Goal: Book appointment/travel/reservation

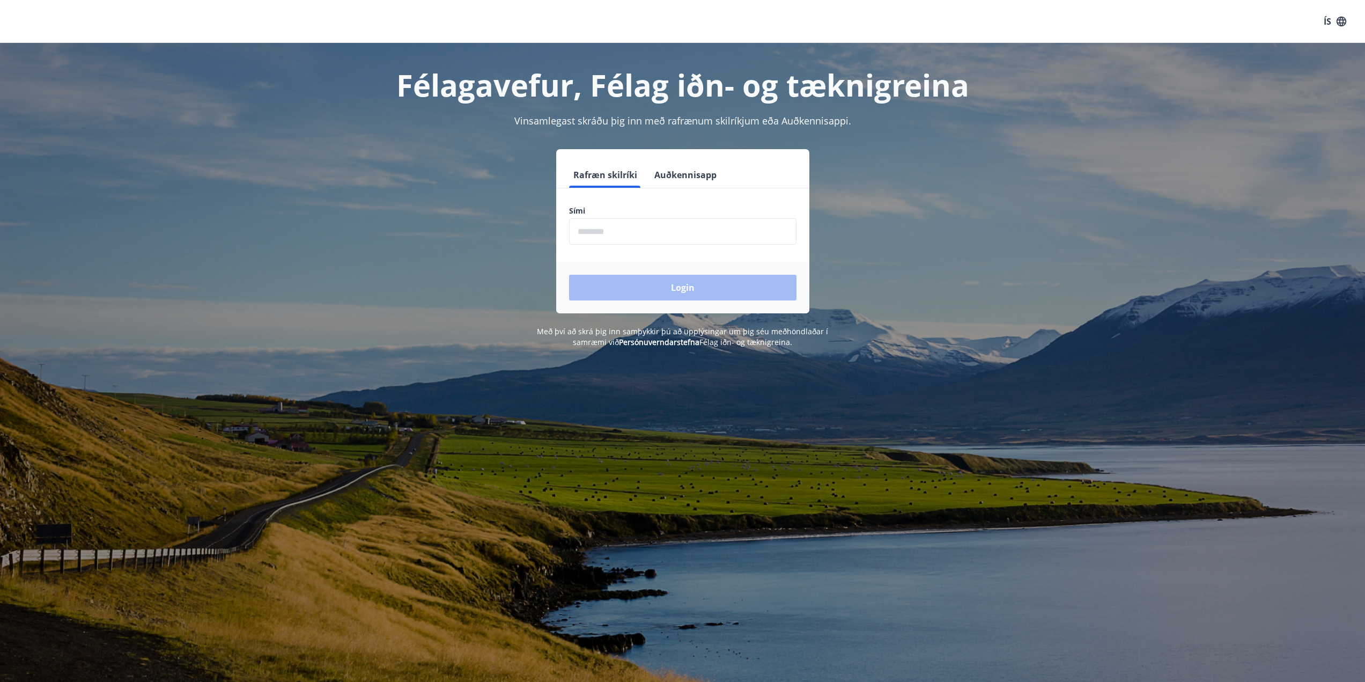
click at [720, 235] on input "phone" at bounding box center [682, 231] width 227 height 26
click at [632, 234] on input "phone" at bounding box center [682, 231] width 227 height 26
type input "*"
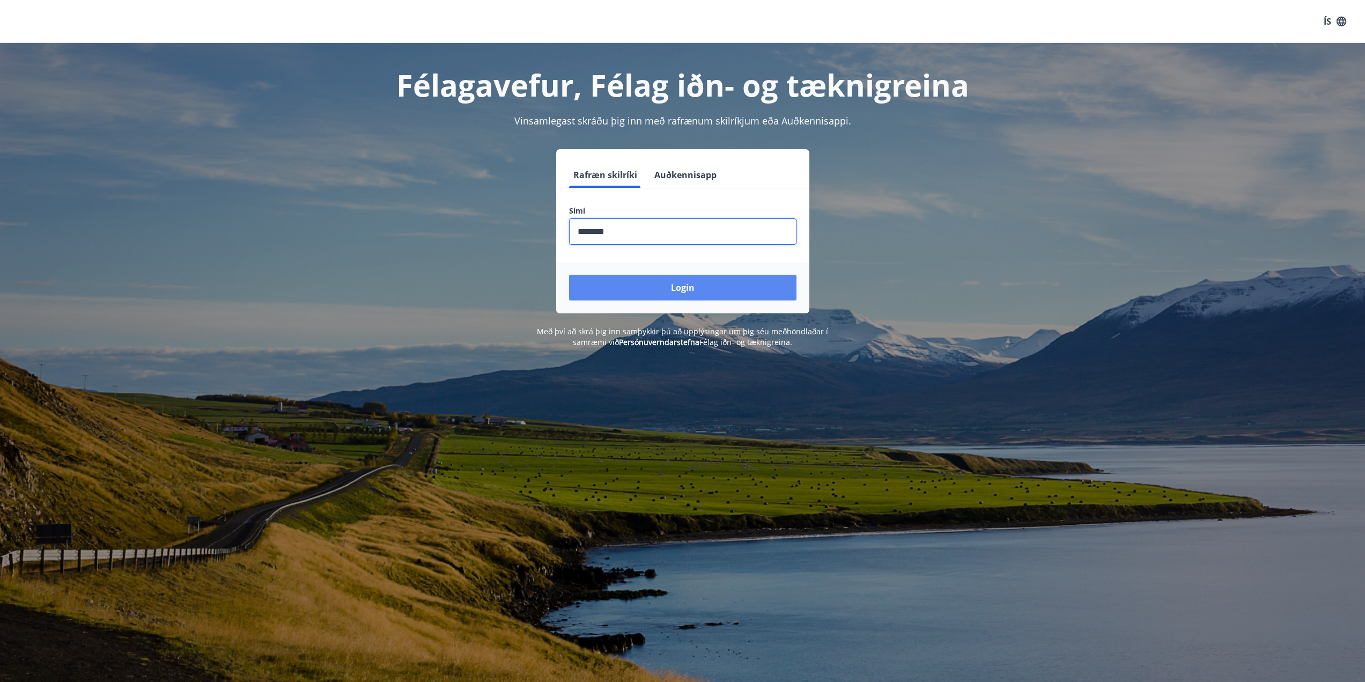
type input "********"
click at [653, 294] on button "Login" at bounding box center [682, 288] width 227 height 26
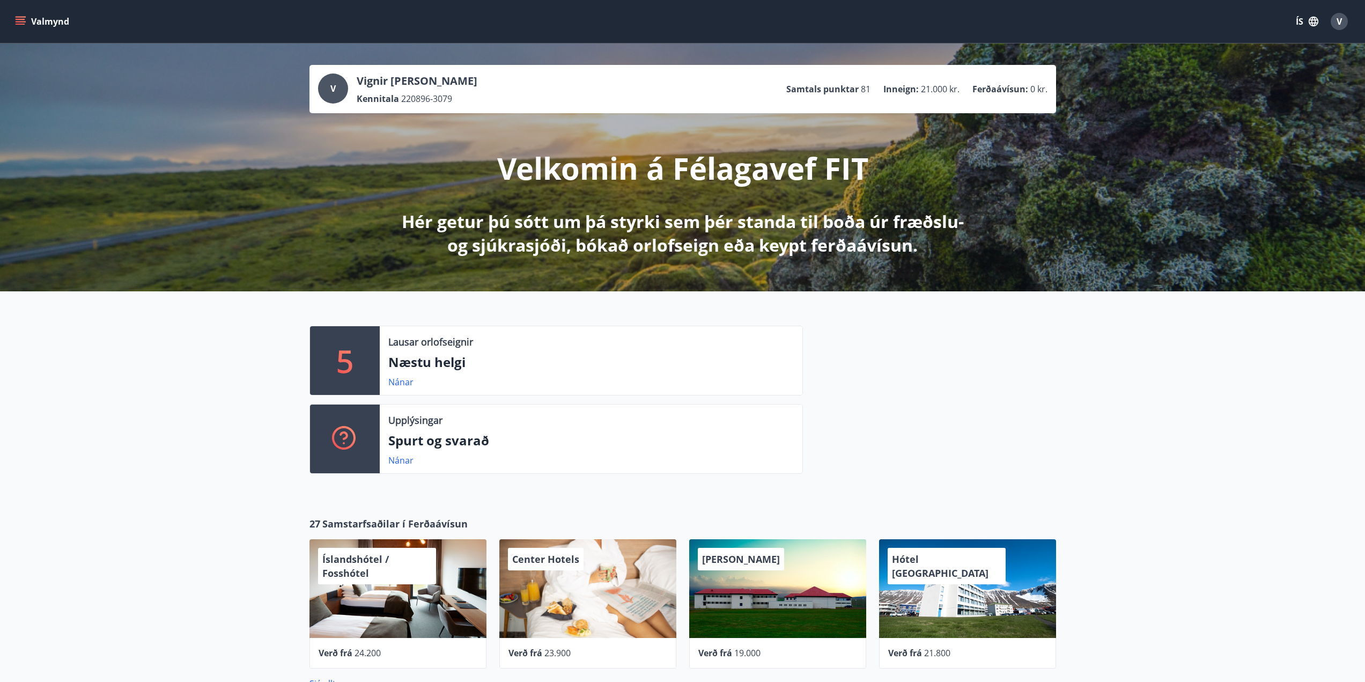
click at [347, 343] on p "5" at bounding box center [344, 360] width 17 height 41
click at [402, 381] on link "Nánar" at bounding box center [400, 382] width 25 height 12
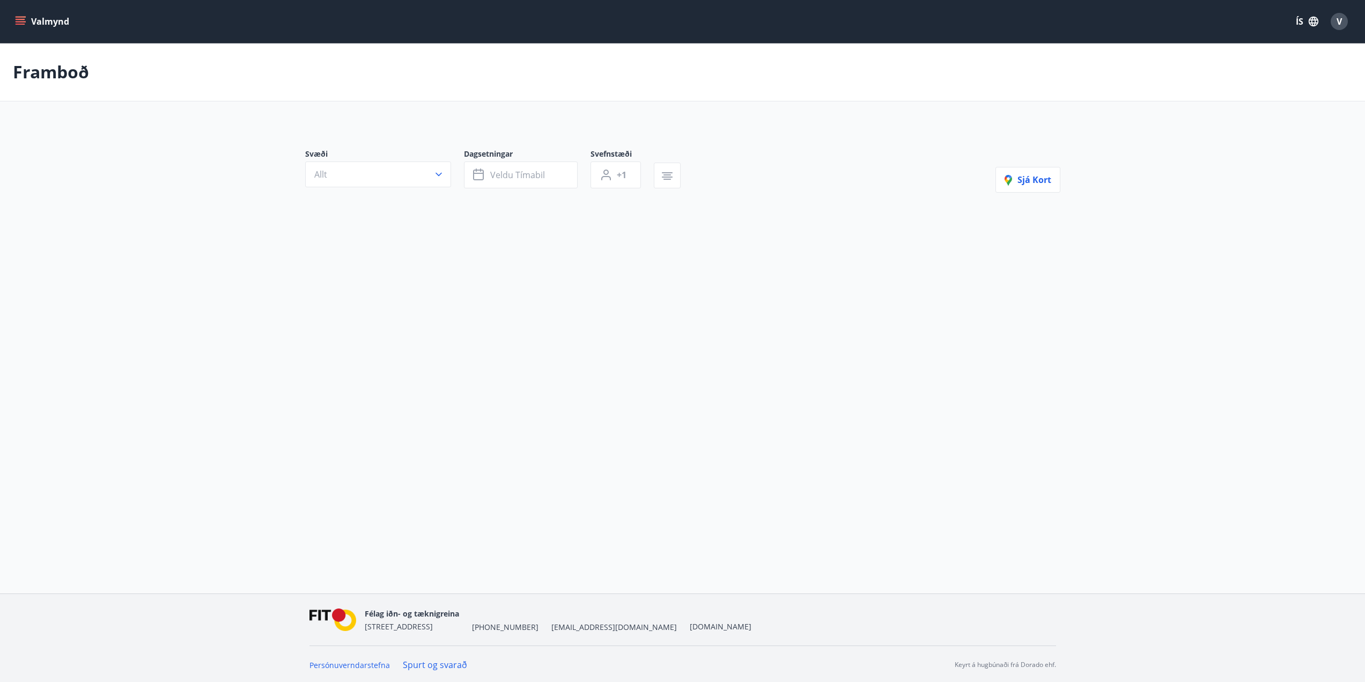
type input "*"
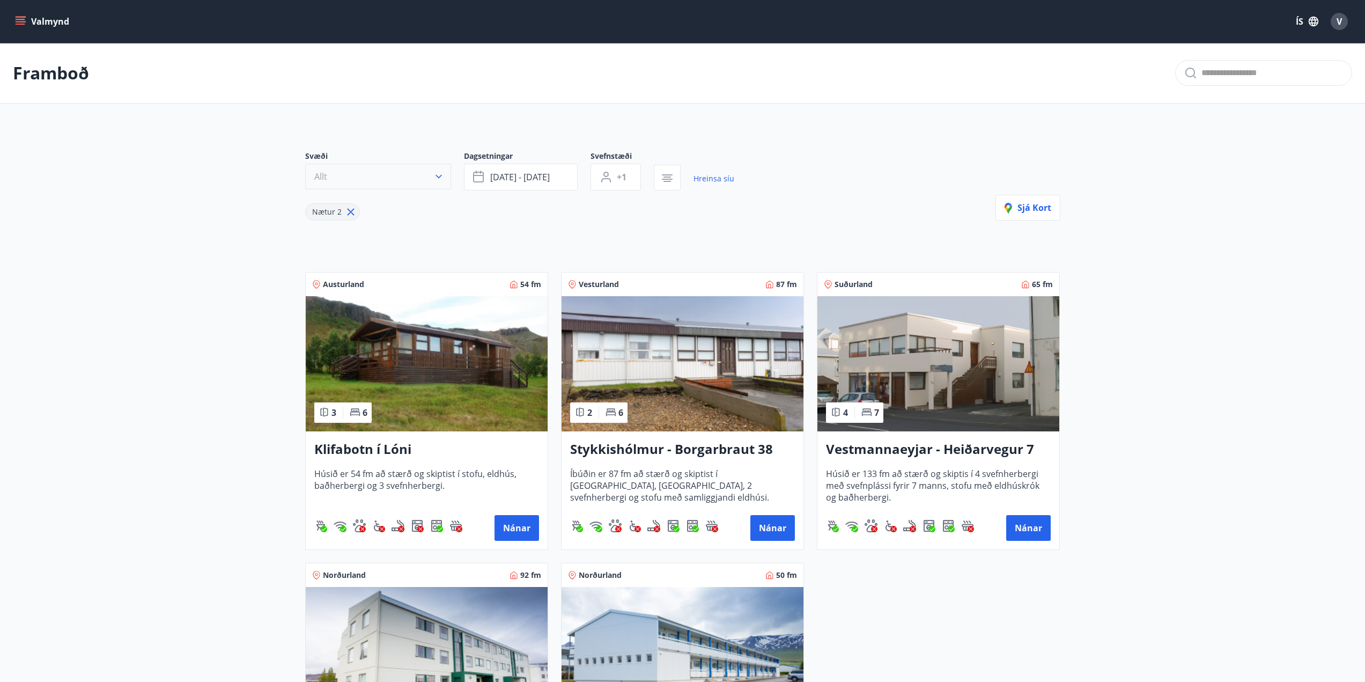
click at [390, 172] on button "Allt" at bounding box center [378, 177] width 146 height 26
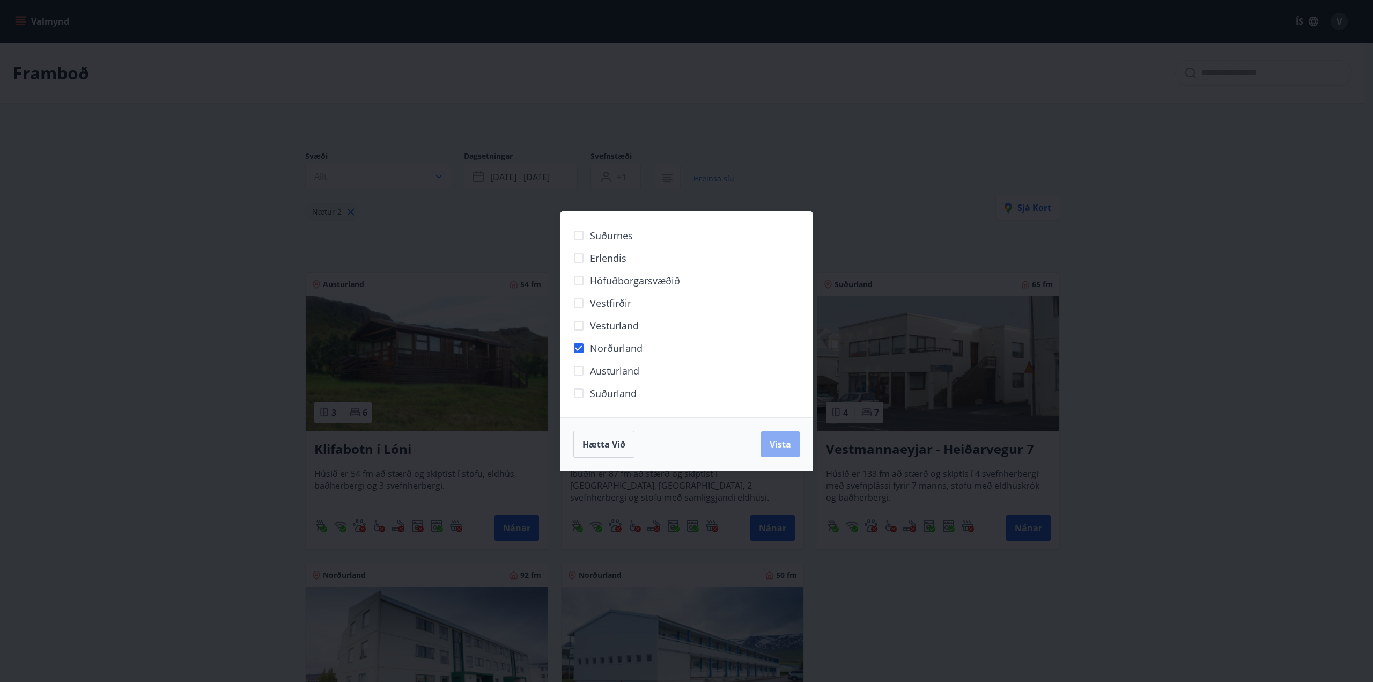
click at [789, 436] on button "Vista" at bounding box center [780, 444] width 39 height 26
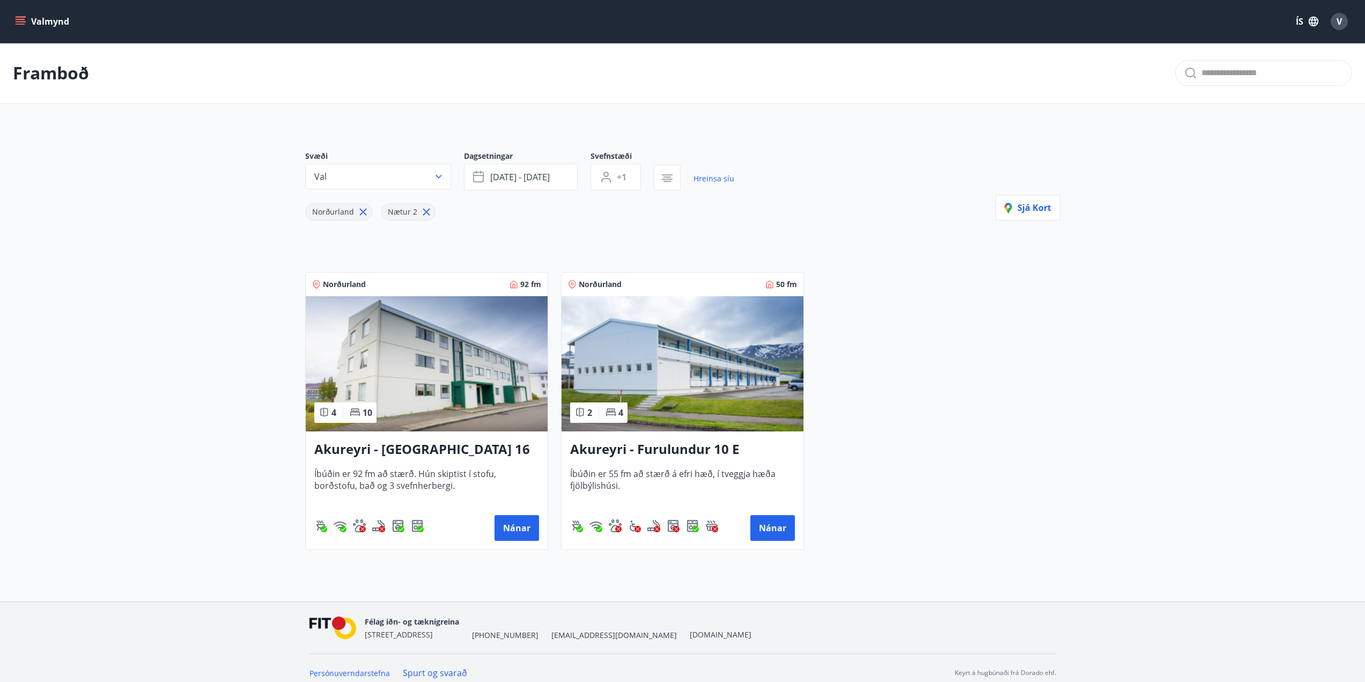
click at [674, 379] on img at bounding box center [682, 363] width 242 height 135
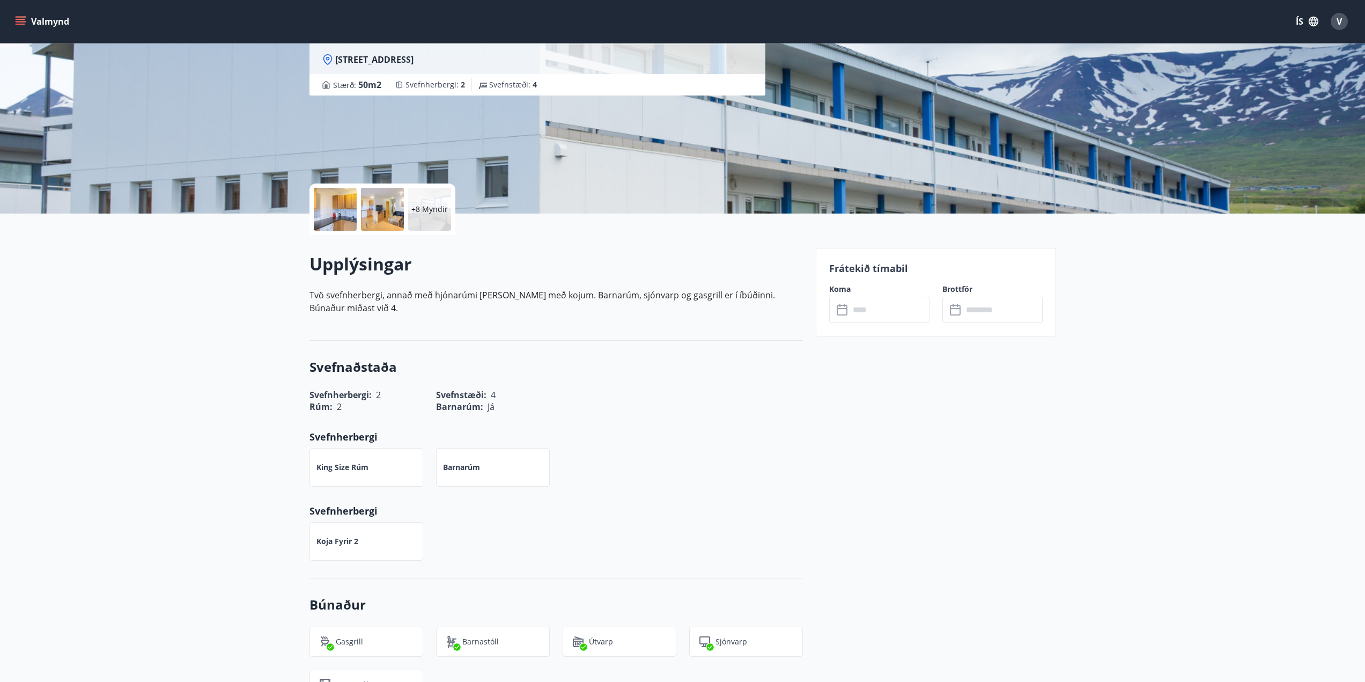
scroll to position [107, 0]
click at [876, 314] on input "text" at bounding box center [889, 311] width 80 height 26
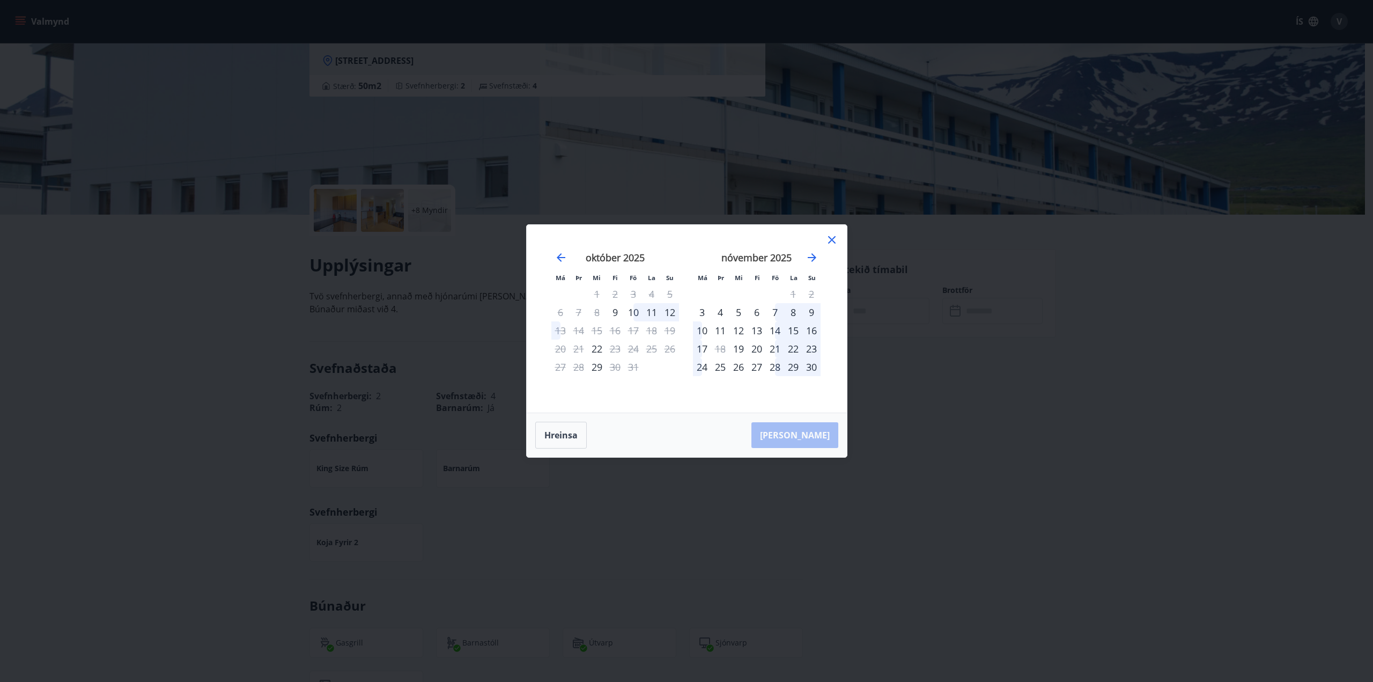
click at [757, 329] on div "13" at bounding box center [756, 330] width 18 height 18
click at [780, 333] on div "14" at bounding box center [775, 330] width 18 height 18
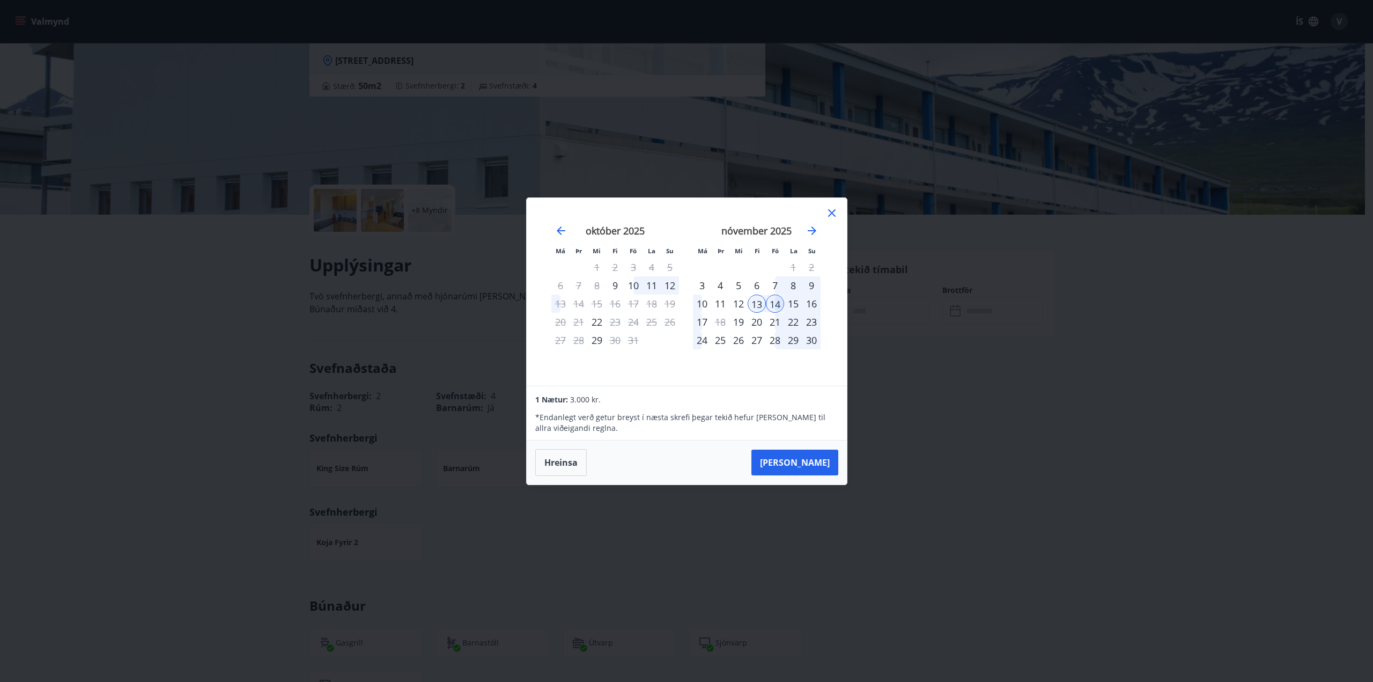
click at [811, 308] on div "16" at bounding box center [811, 303] width 18 height 18
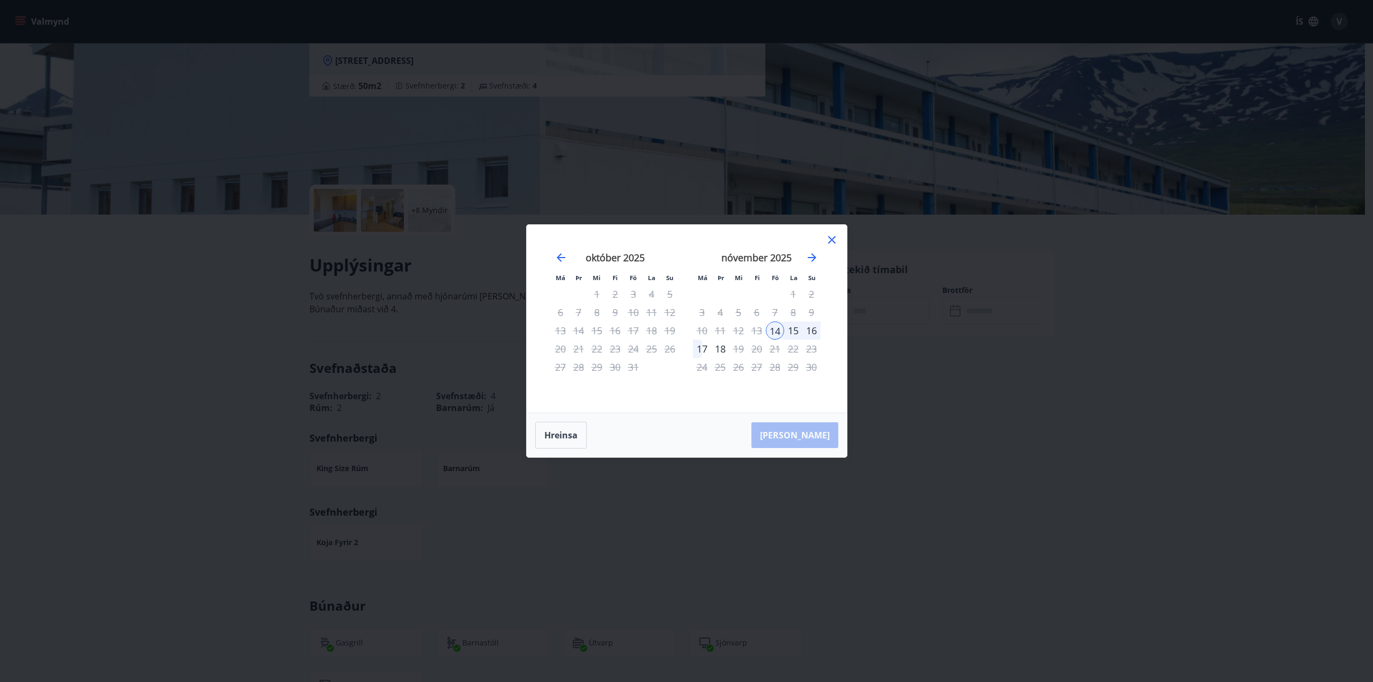
click at [813, 333] on div "16" at bounding box center [811, 330] width 18 height 18
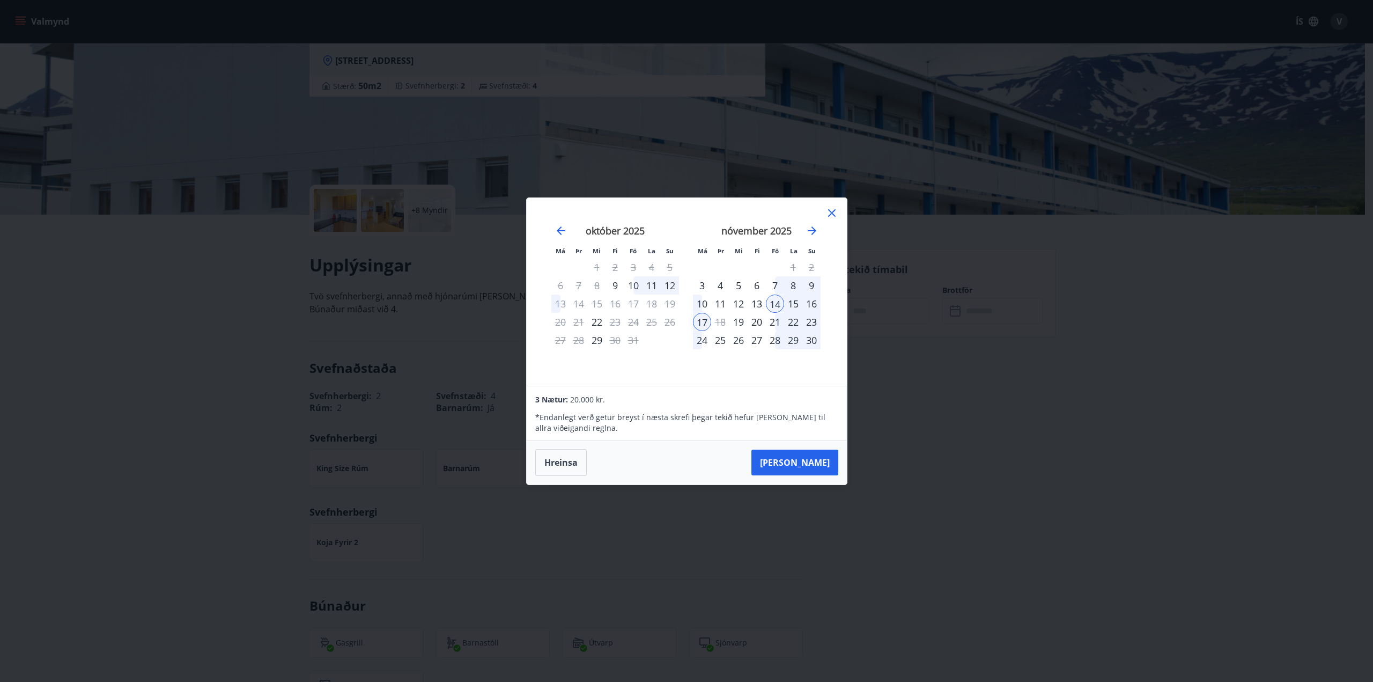
click at [835, 212] on icon at bounding box center [831, 212] width 13 height 13
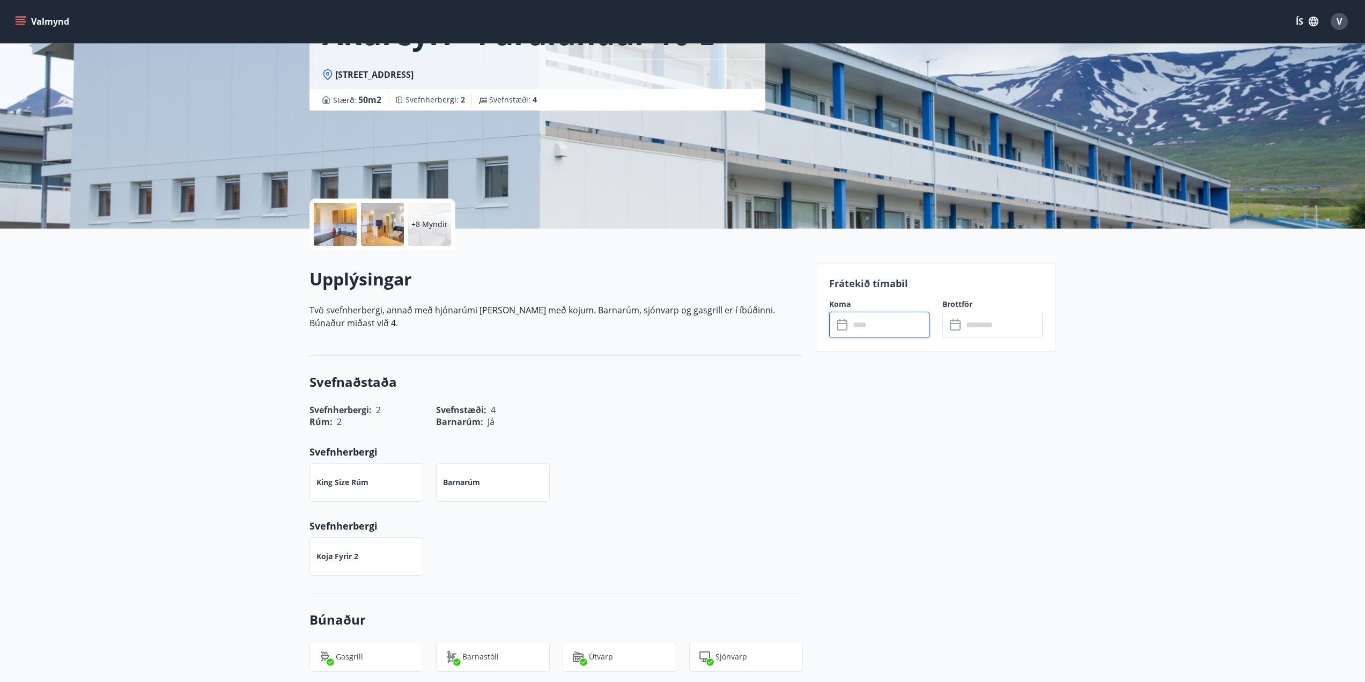
scroll to position [0, 0]
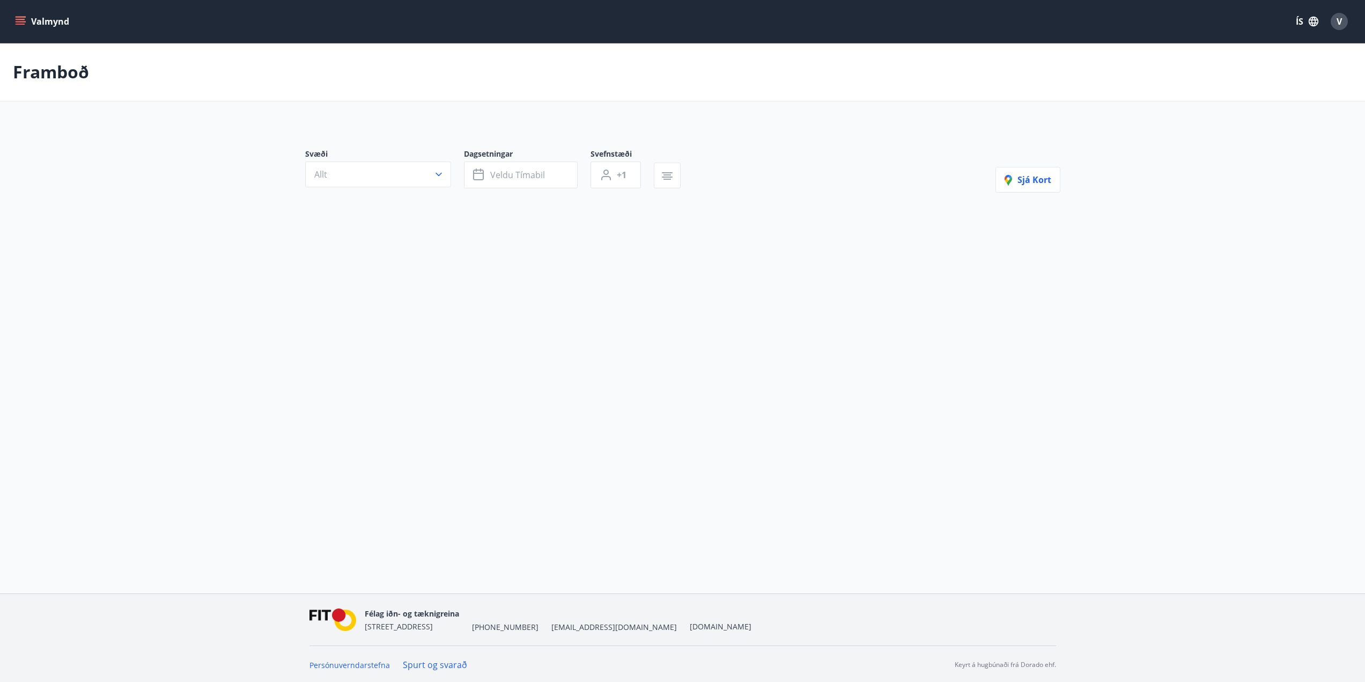
type input "*"
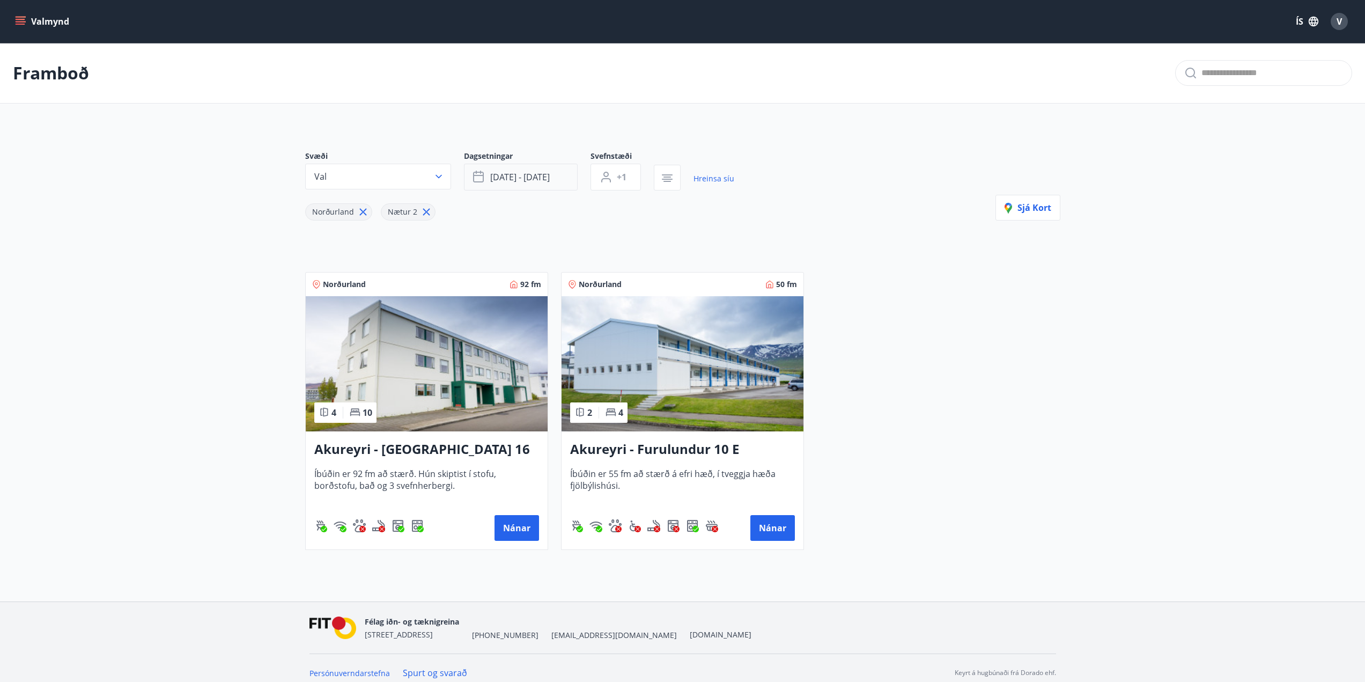
click at [558, 175] on button "[DATE] - [DATE]" at bounding box center [521, 177] width 114 height 27
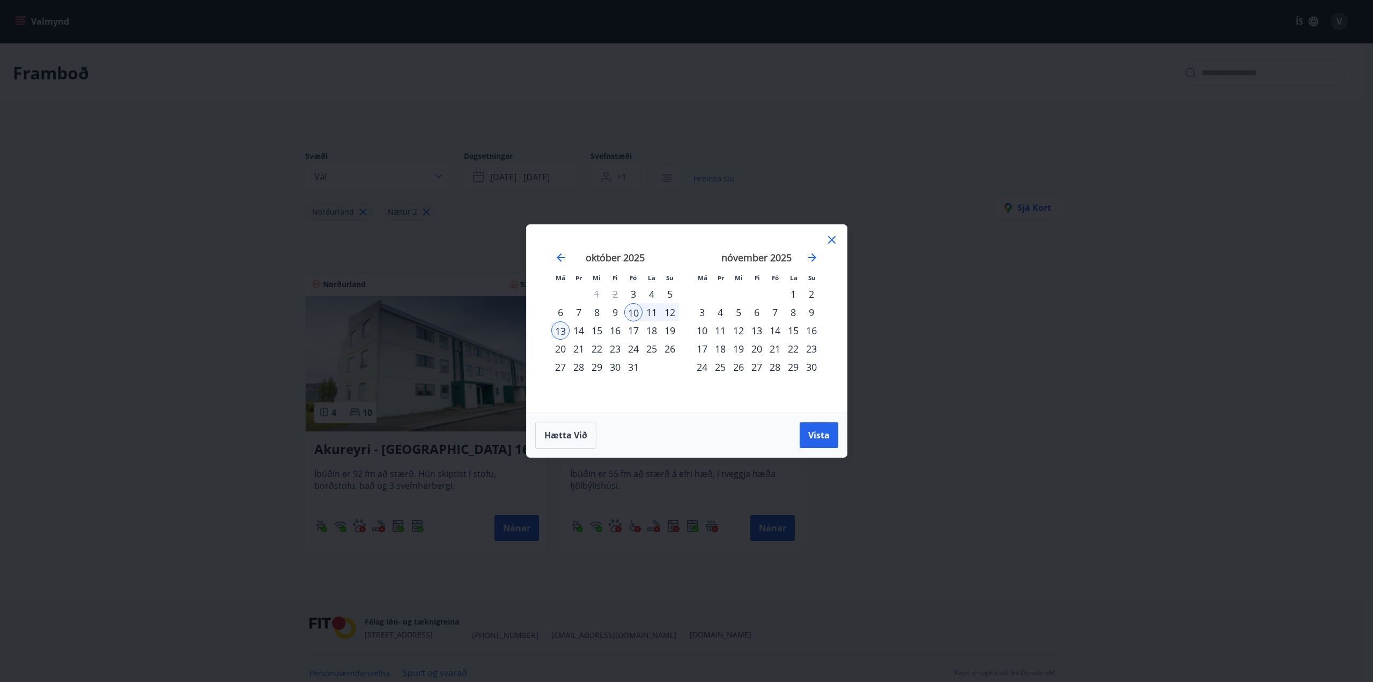
click at [831, 241] on icon at bounding box center [832, 240] width 8 height 8
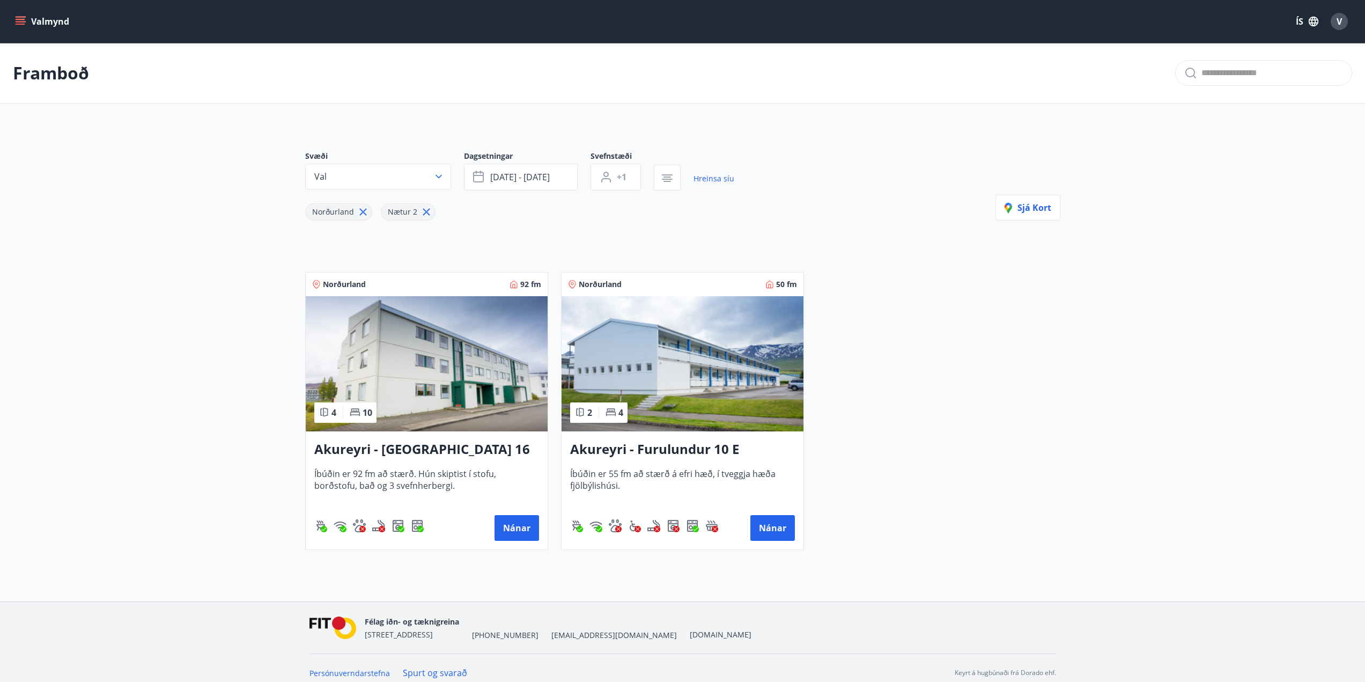
click at [419, 381] on img at bounding box center [427, 363] width 242 height 135
click at [446, 176] on button "Val" at bounding box center [378, 177] width 146 height 26
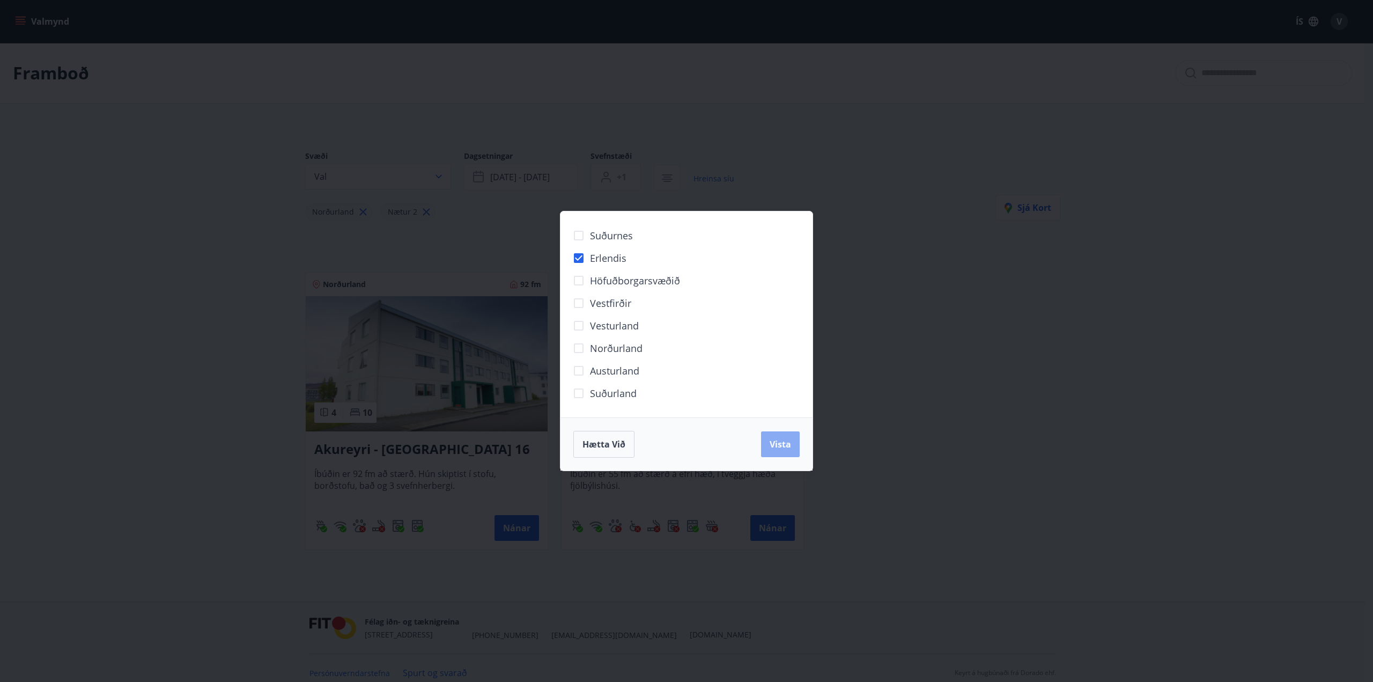
click at [782, 442] on span "Vista" at bounding box center [779, 444] width 21 height 12
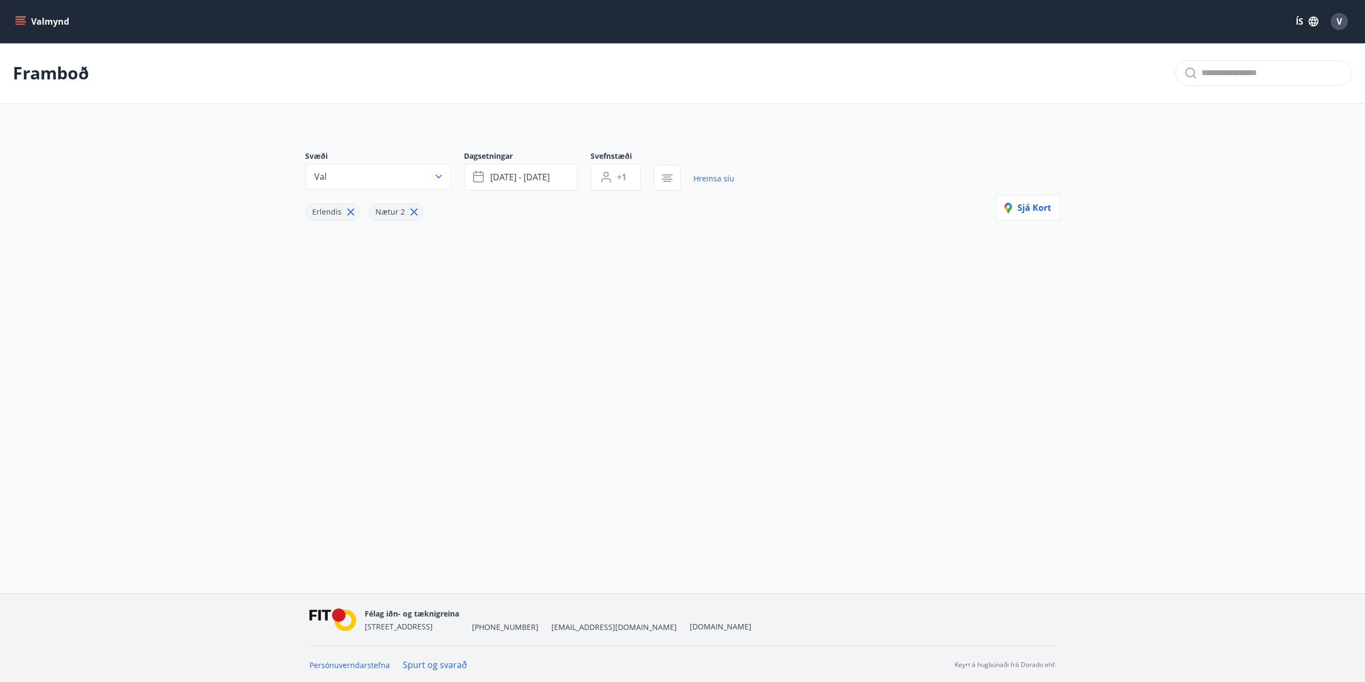
click at [410, 212] on icon at bounding box center [414, 212] width 12 height 12
type input "*"
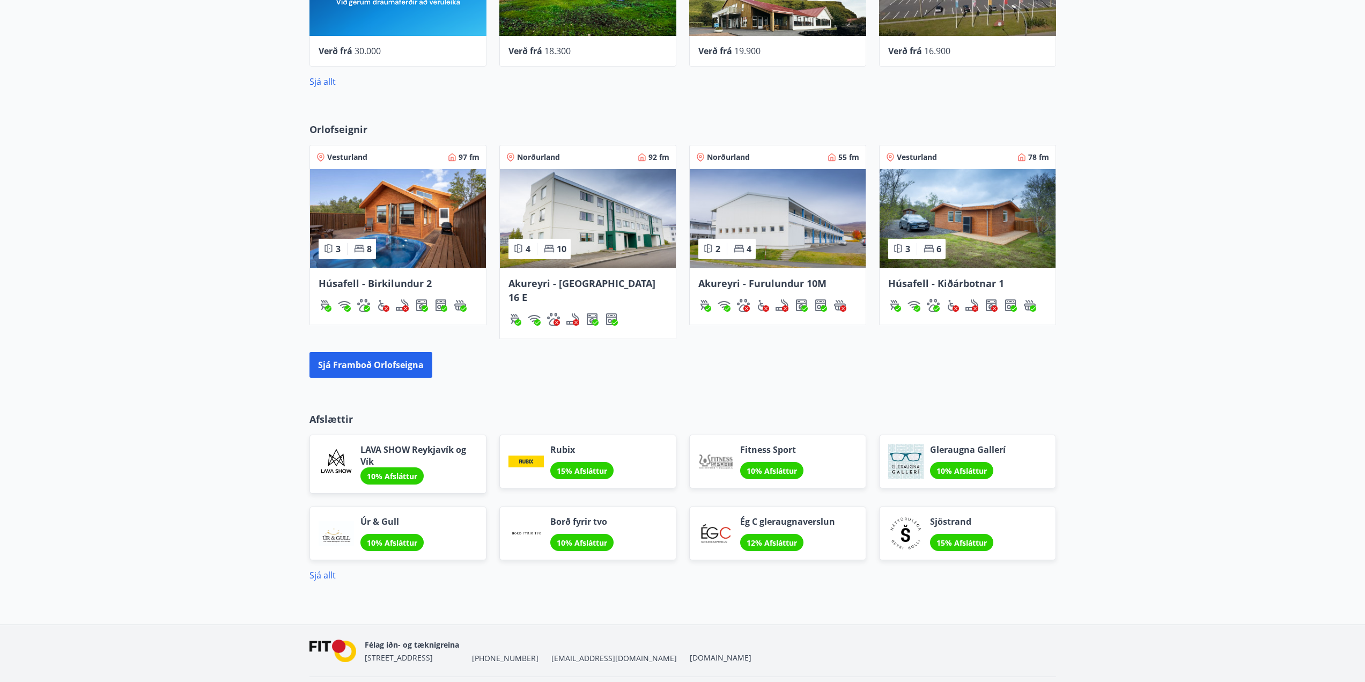
scroll to position [620, 0]
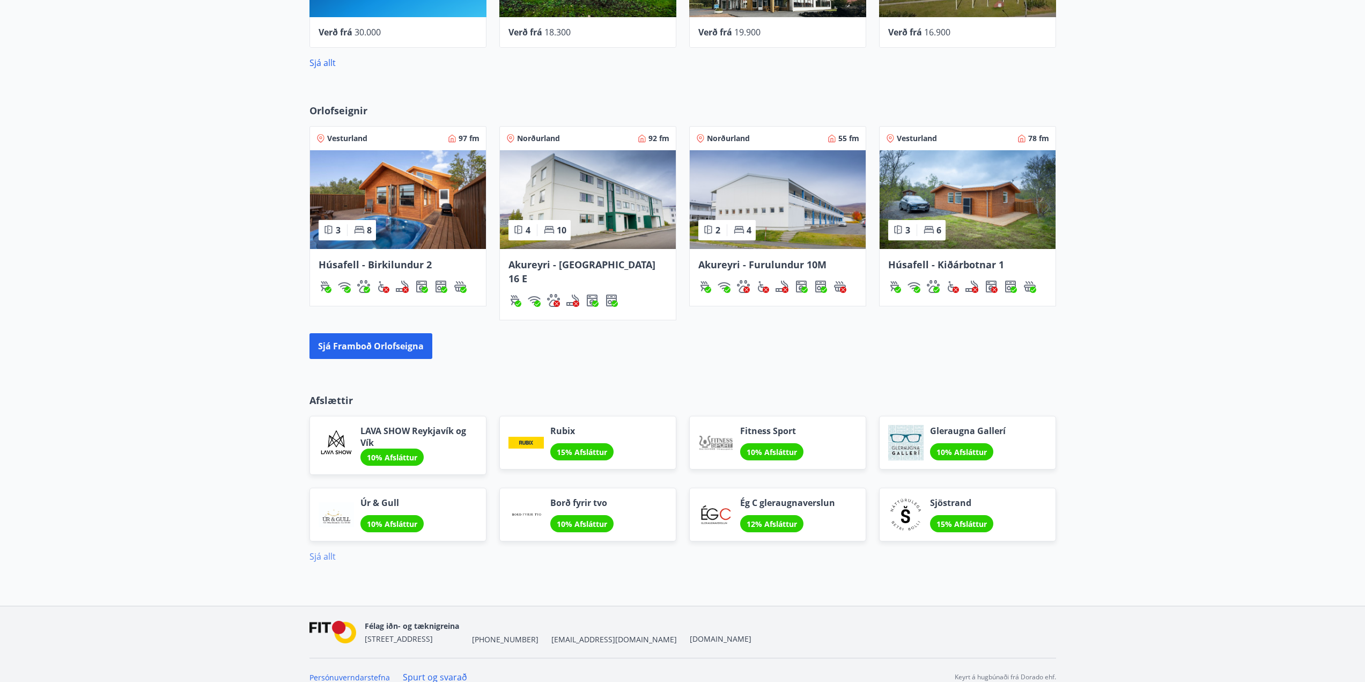
click at [315, 550] on link "Sjá allt" at bounding box center [322, 556] width 26 height 12
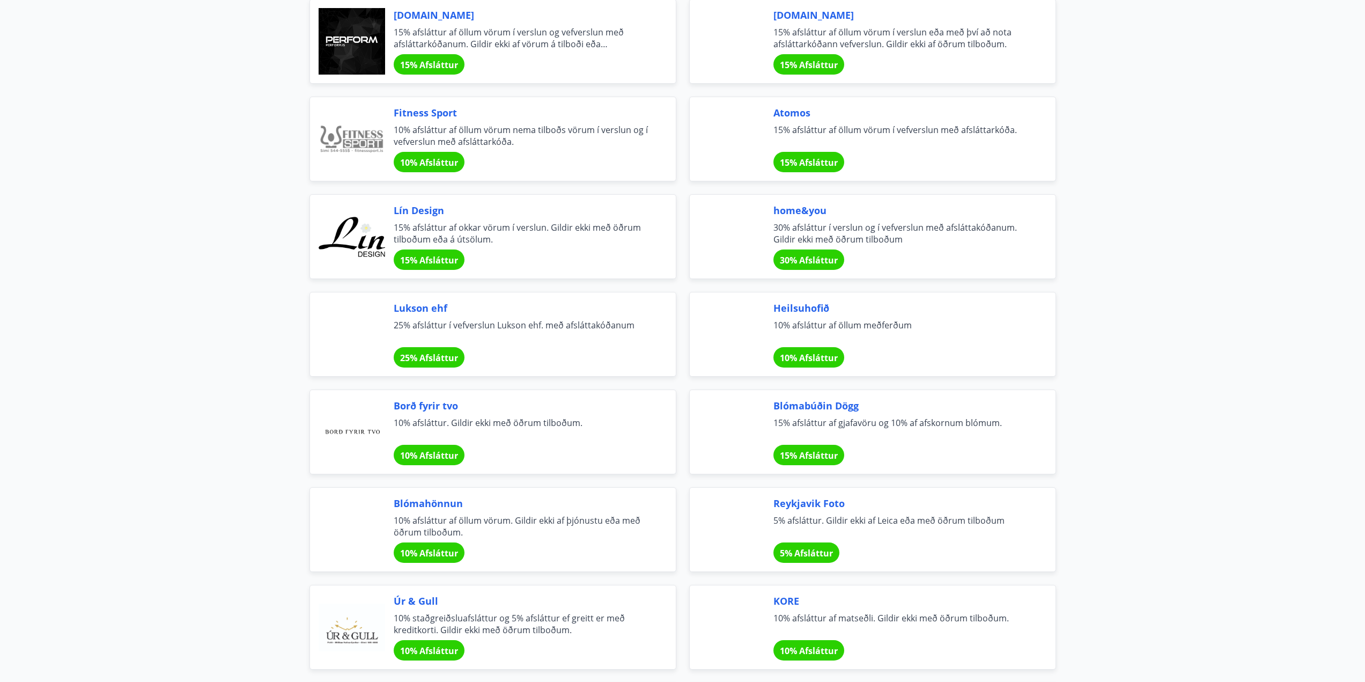
scroll to position [429, 0]
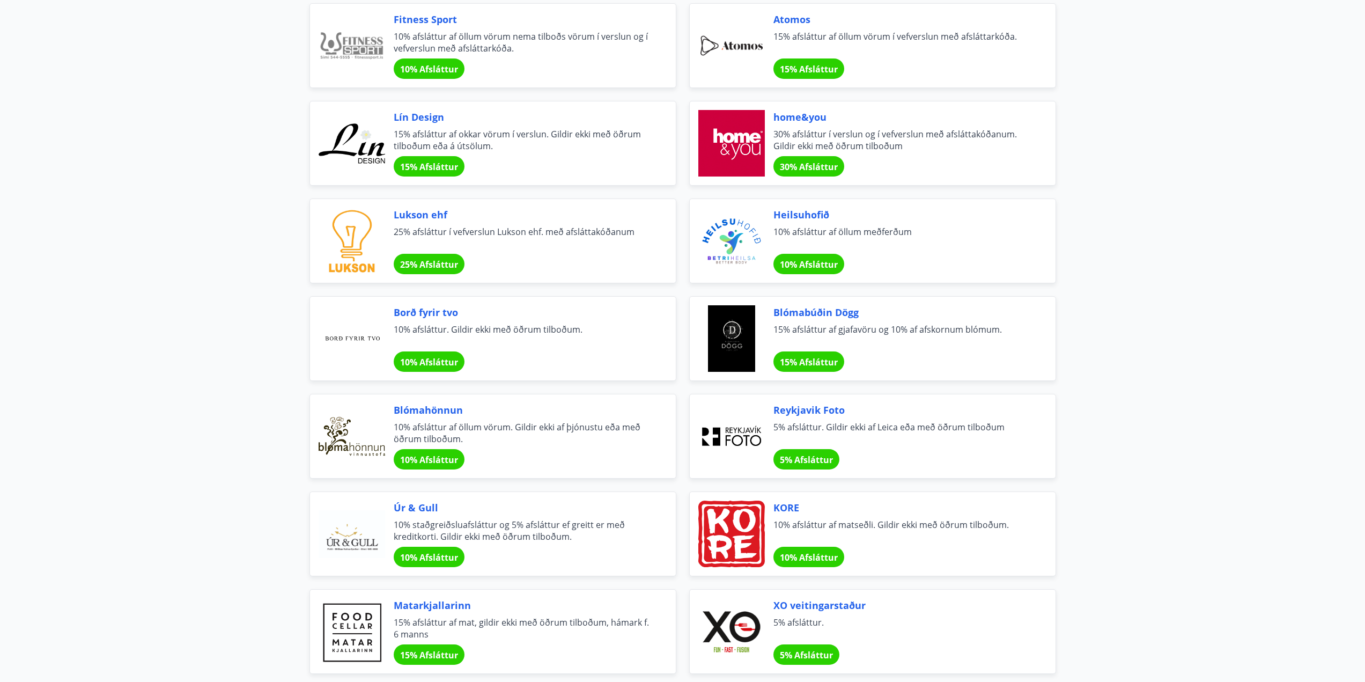
click at [819, 546] on div "KORE 10% afsláttur af matseðli. Gildir ekki með öðrum tilboðum. 10% Afsláttur" at bounding box center [901, 533] width 256 height 66
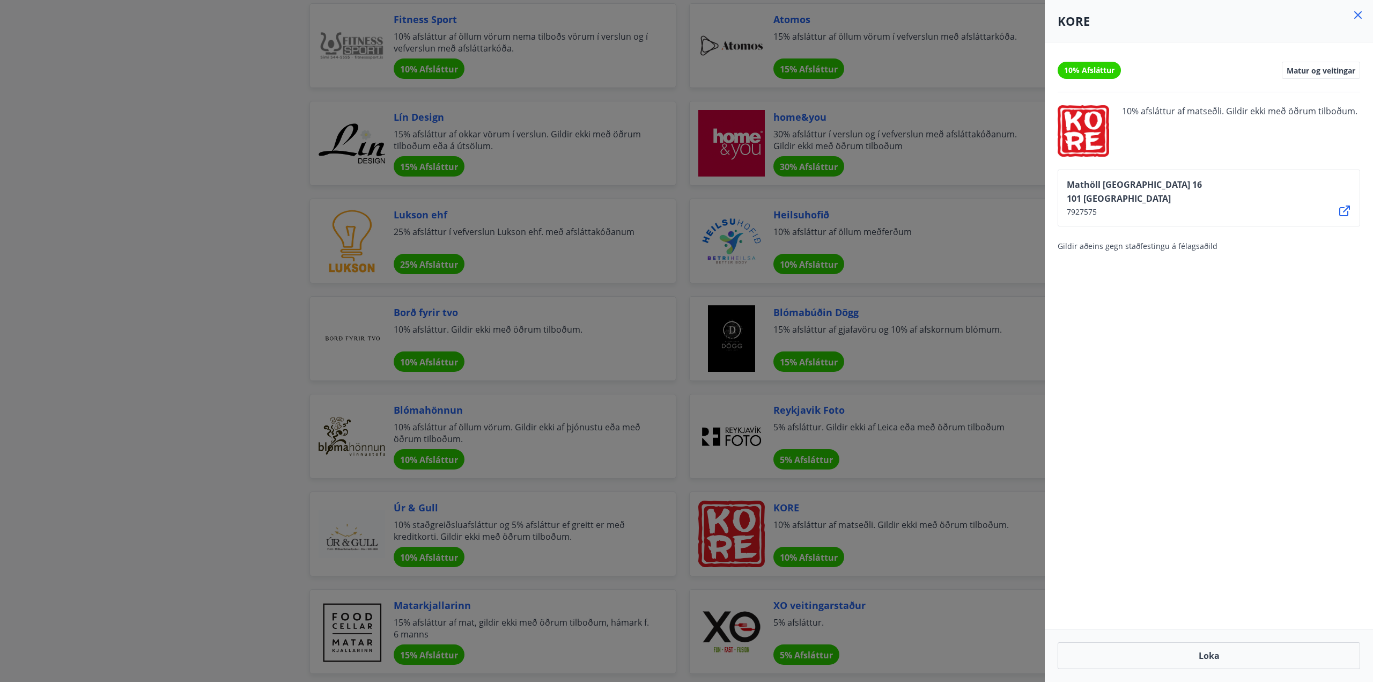
click at [1343, 210] on icon at bounding box center [1344, 210] width 13 height 13
click at [140, 381] on div at bounding box center [686, 341] width 1373 height 682
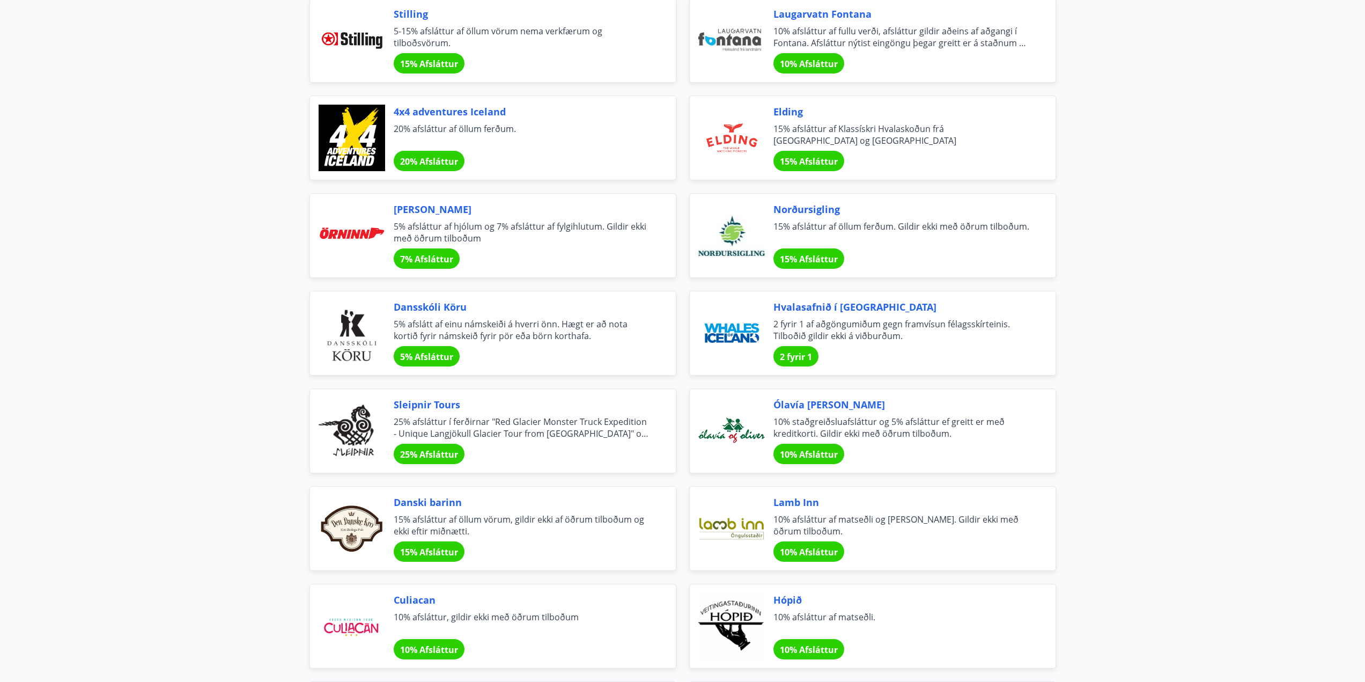
scroll to position [2681, 0]
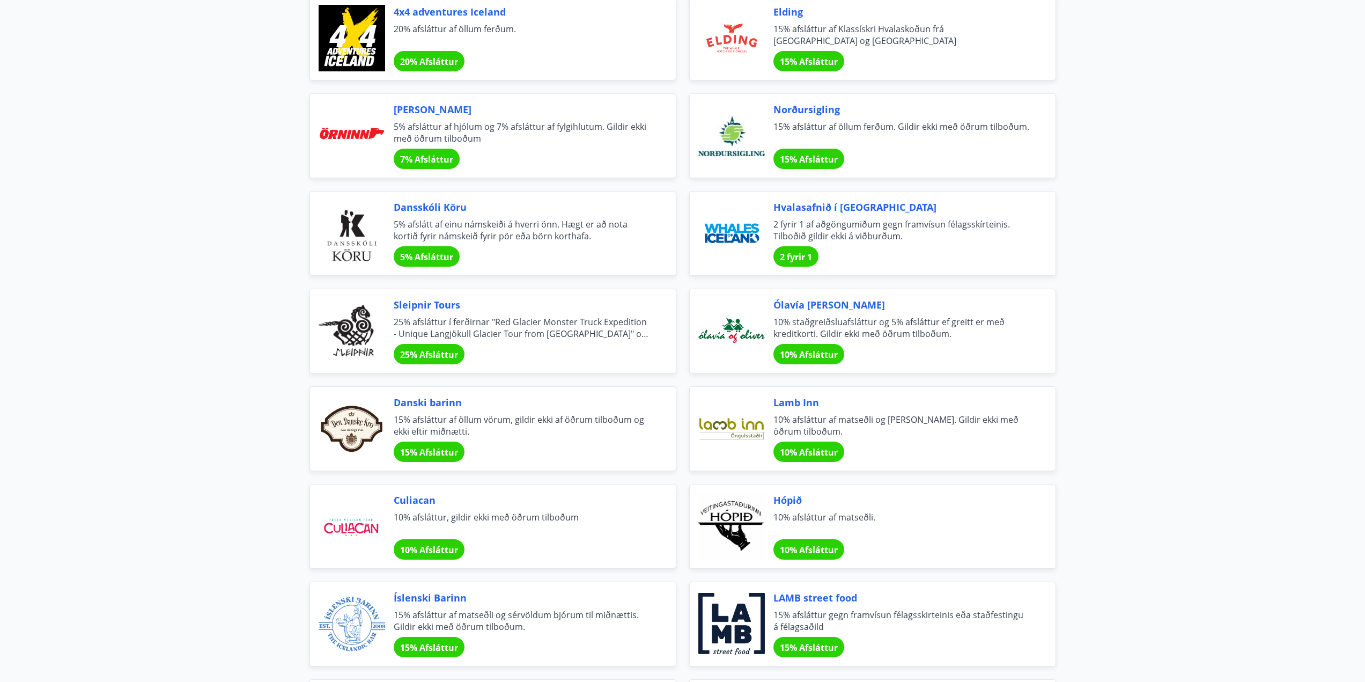
click at [430, 406] on span "Danski barinn" at bounding box center [522, 402] width 256 height 14
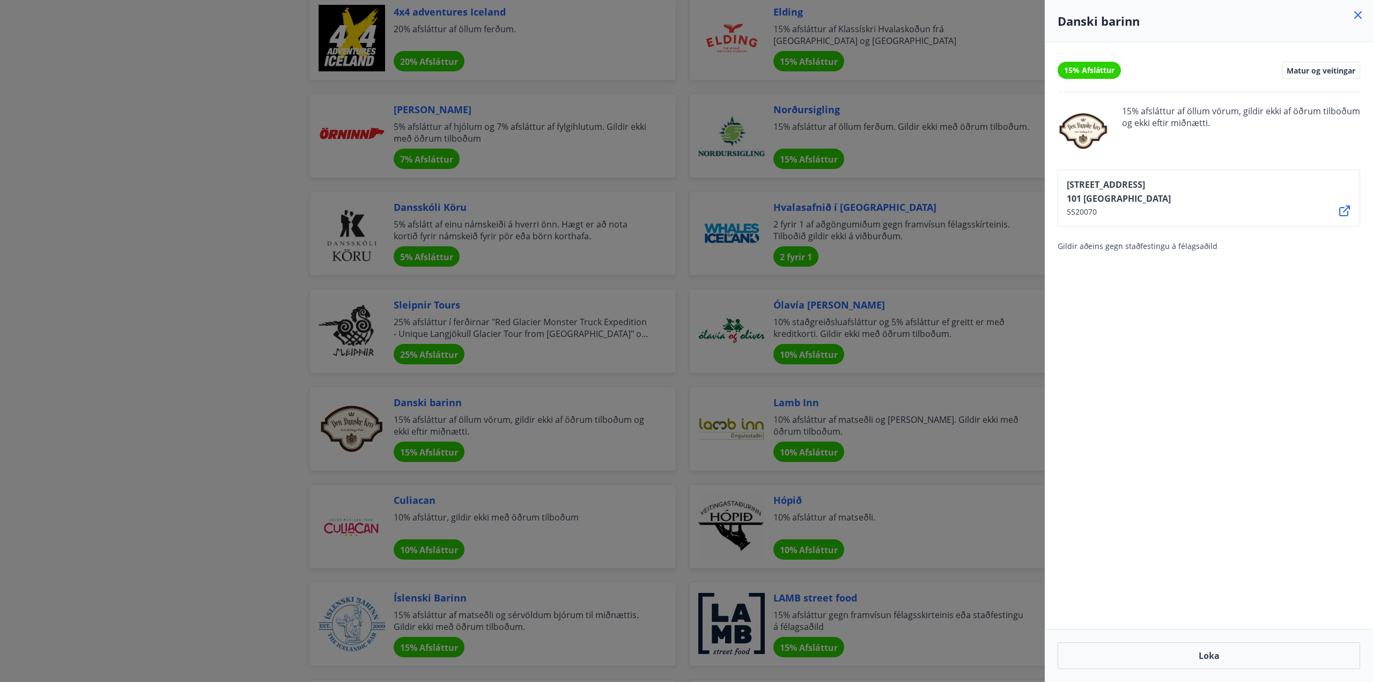
click at [235, 421] on div at bounding box center [686, 341] width 1373 height 682
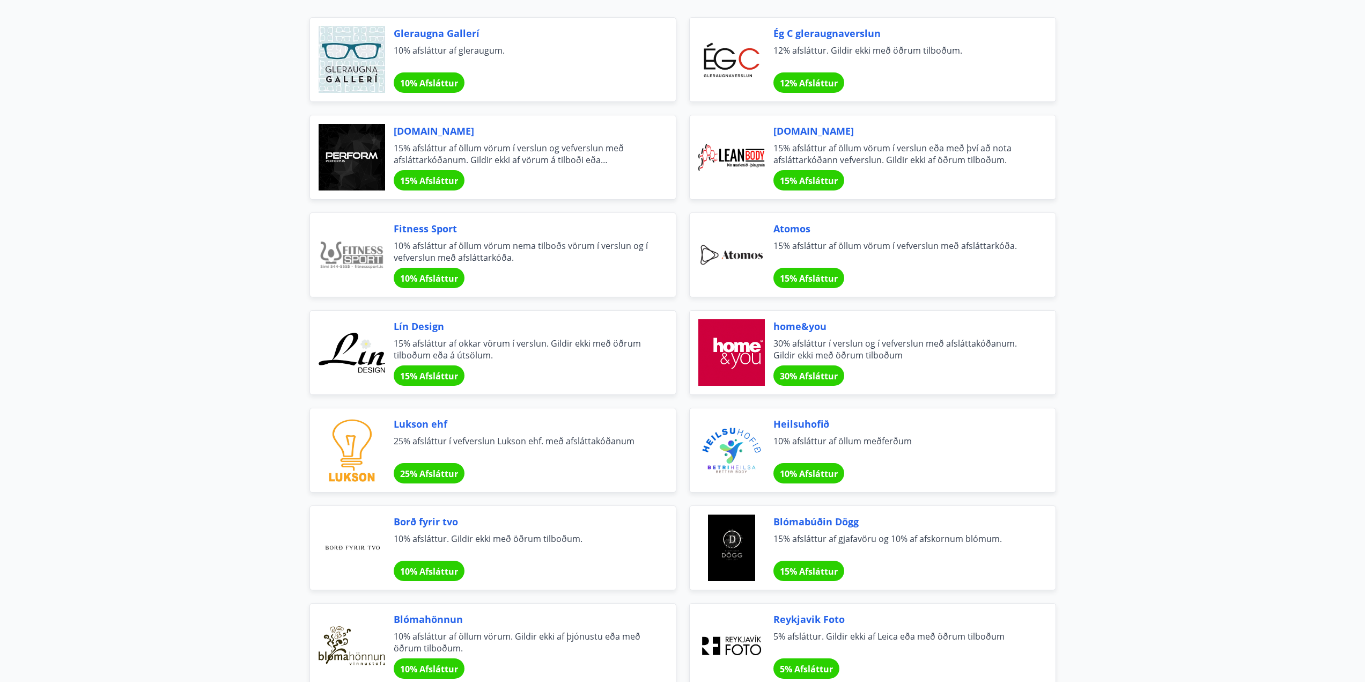
scroll to position [0, 0]
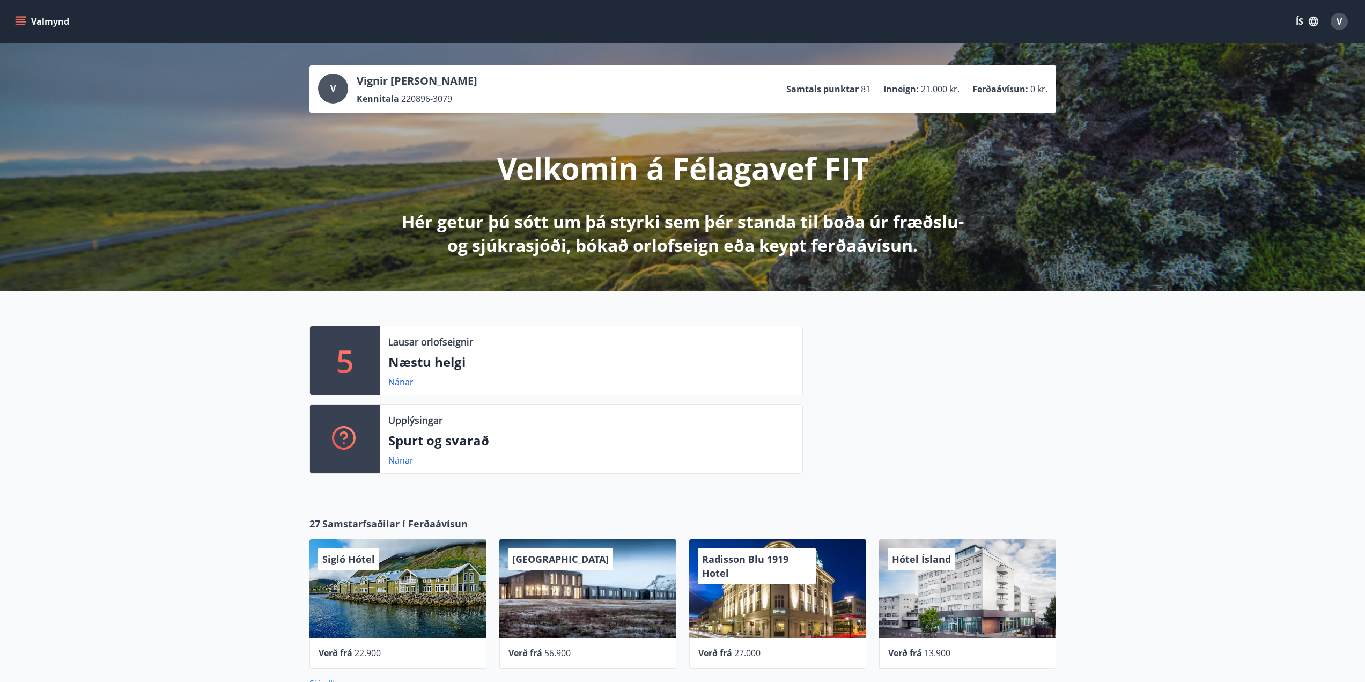
click at [344, 368] on p "5" at bounding box center [344, 360] width 17 height 41
click at [399, 387] on div "Nánar" at bounding box center [405, 381] width 34 height 13
click at [401, 382] on link "Nánar" at bounding box center [400, 382] width 25 height 12
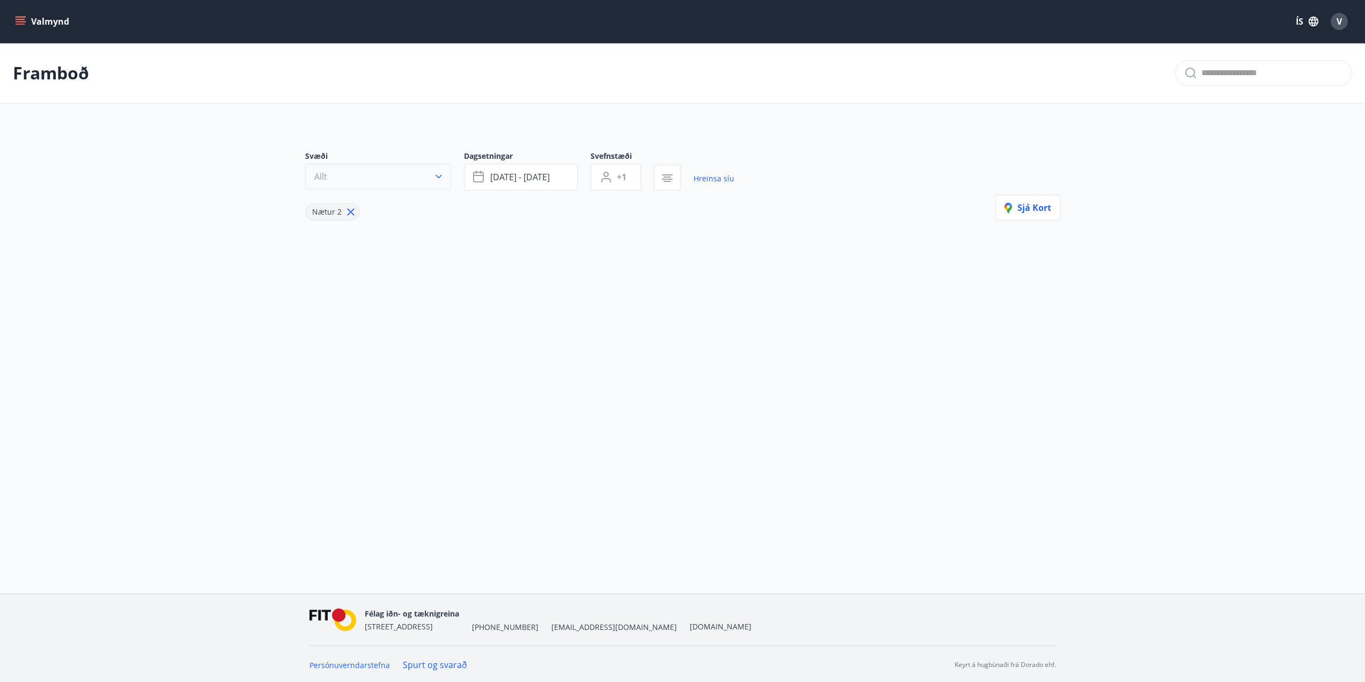
click at [427, 172] on button "Allt" at bounding box center [378, 177] width 146 height 26
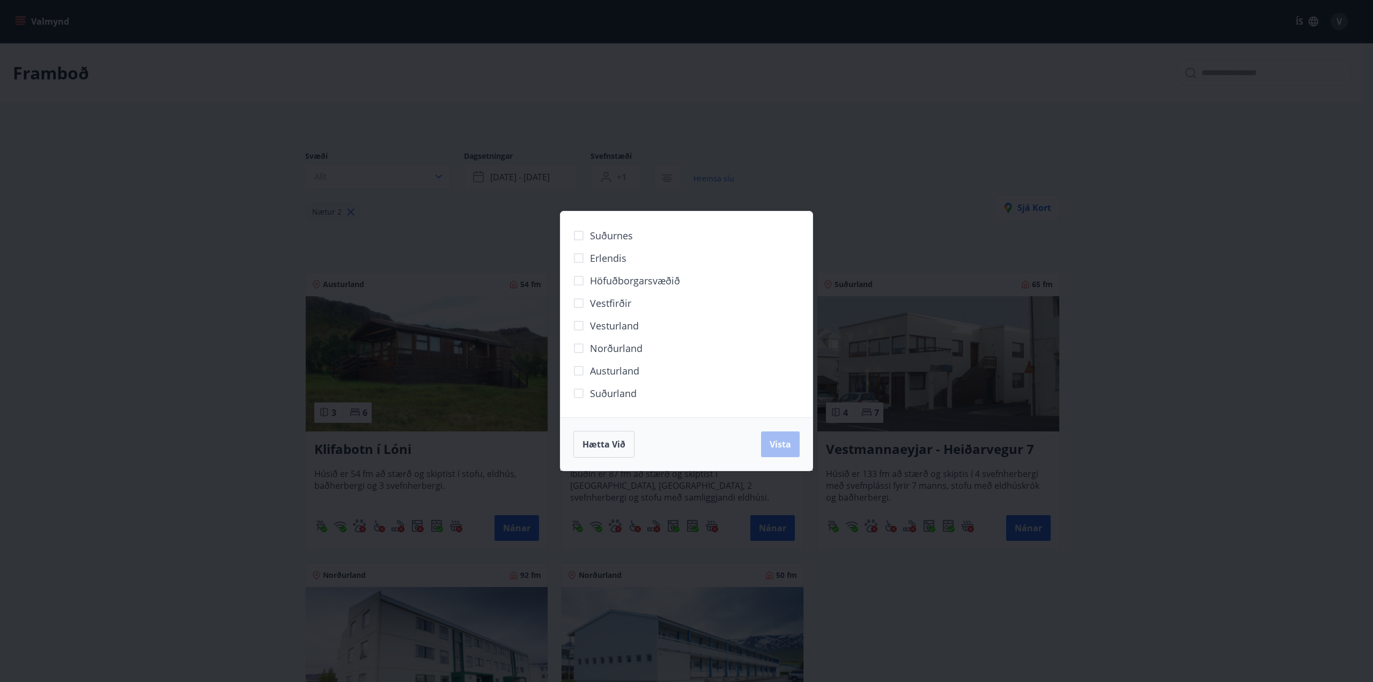
click at [991, 228] on div "Suðurnes Erlendis Höfuðborgarsvæðið [GEOGRAPHIC_DATA] [GEOGRAPHIC_DATA] [GEOGRA…" at bounding box center [686, 341] width 1373 height 682
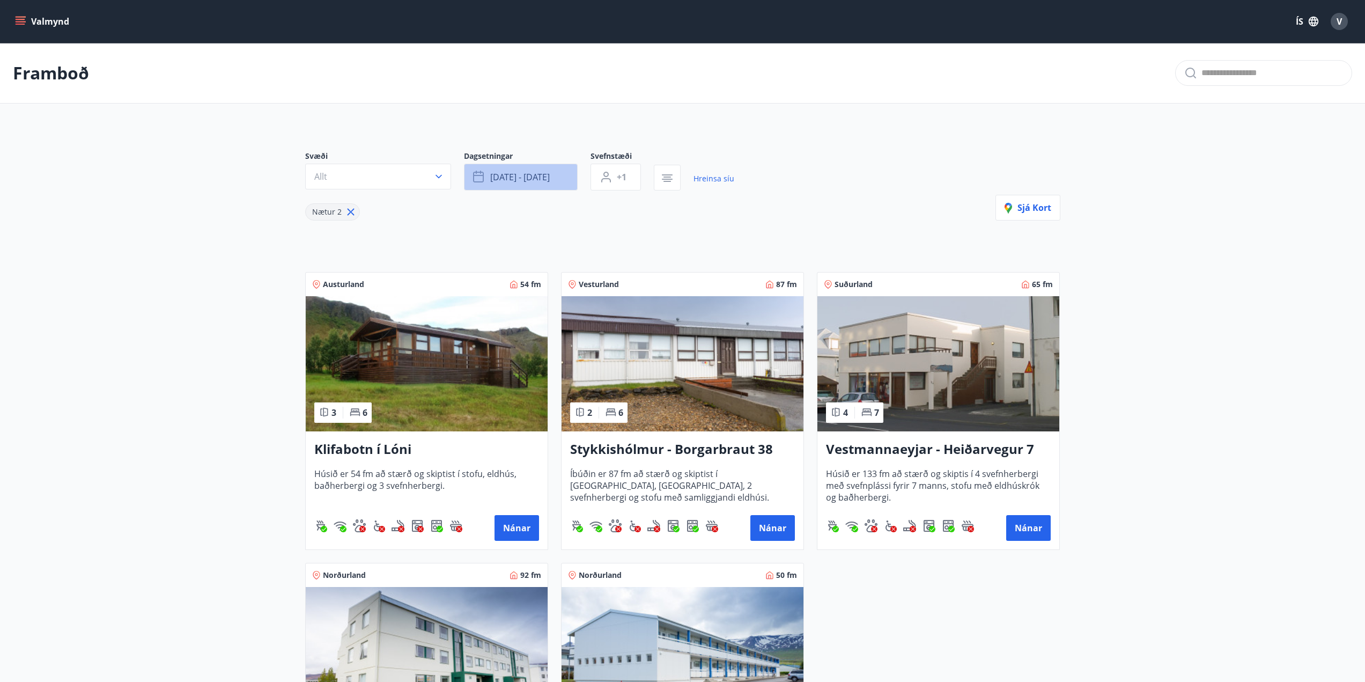
click at [550, 166] on button "[DATE] - [DATE]" at bounding box center [521, 177] width 114 height 27
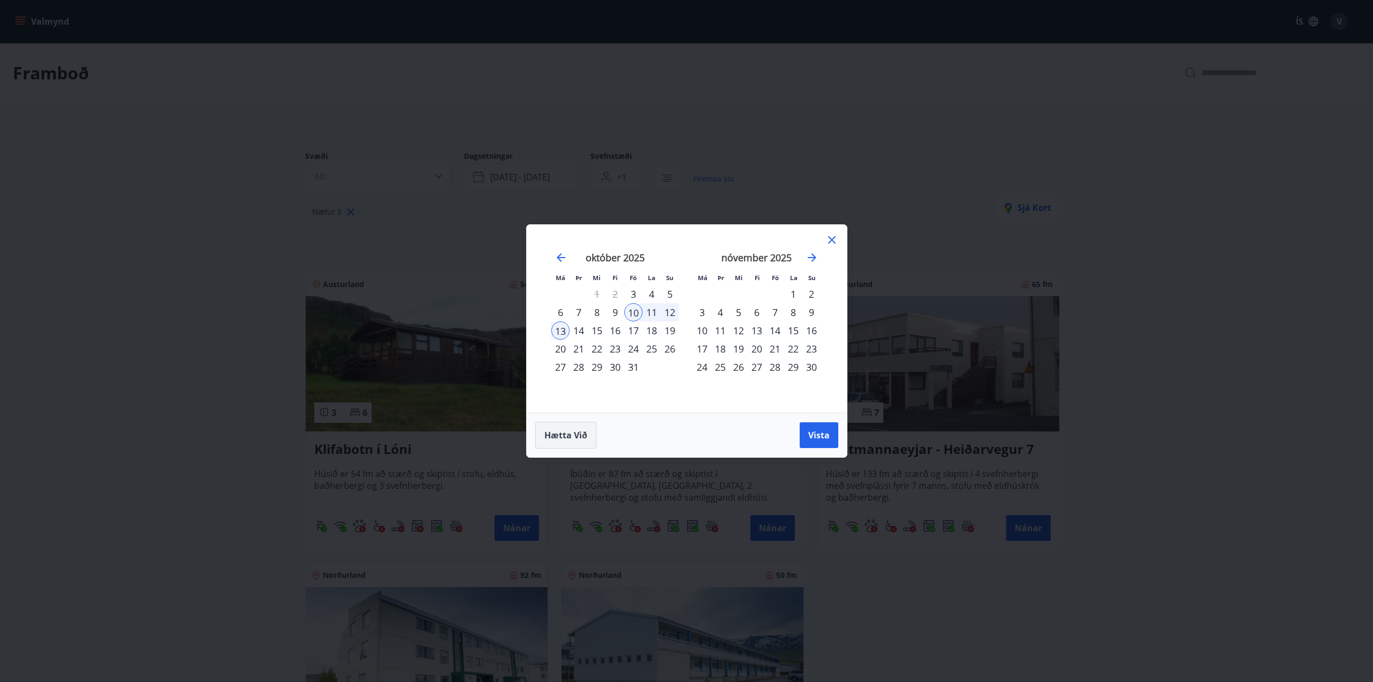
click at [587, 435] on button "Hætta við" at bounding box center [565, 434] width 61 height 27
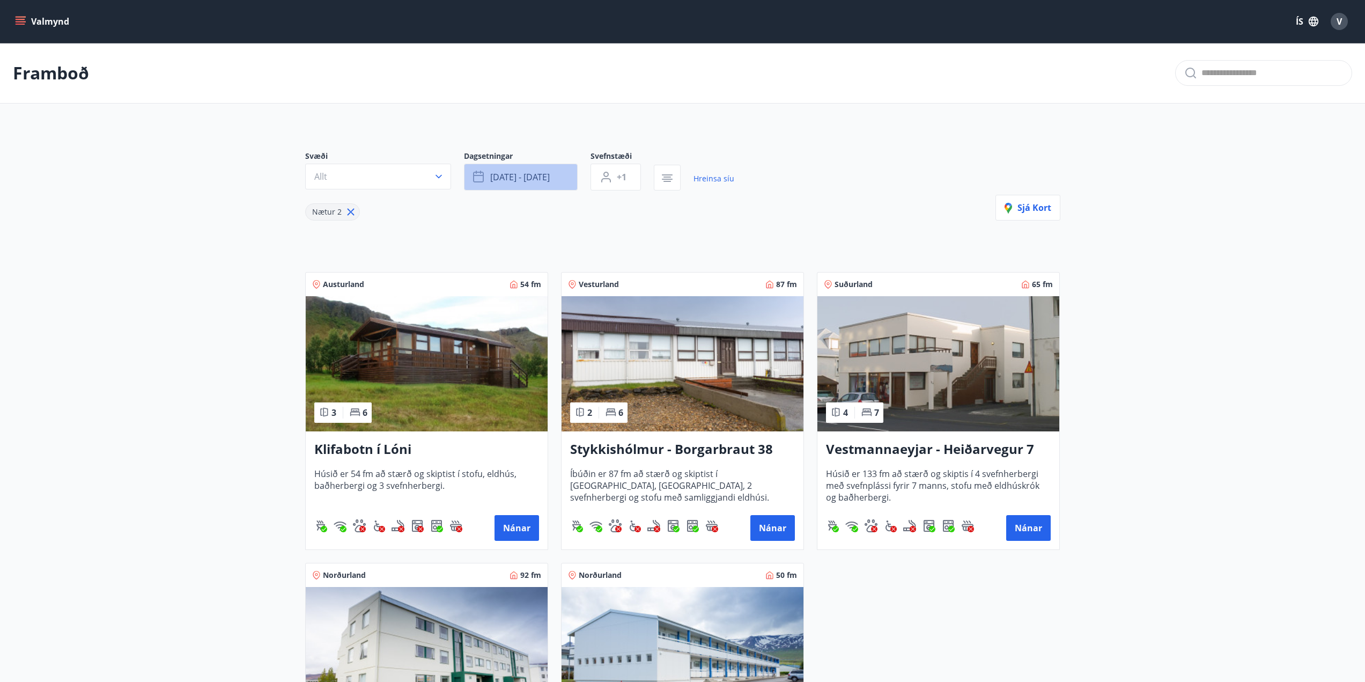
click at [553, 174] on button "[DATE] - [DATE]" at bounding box center [521, 177] width 114 height 27
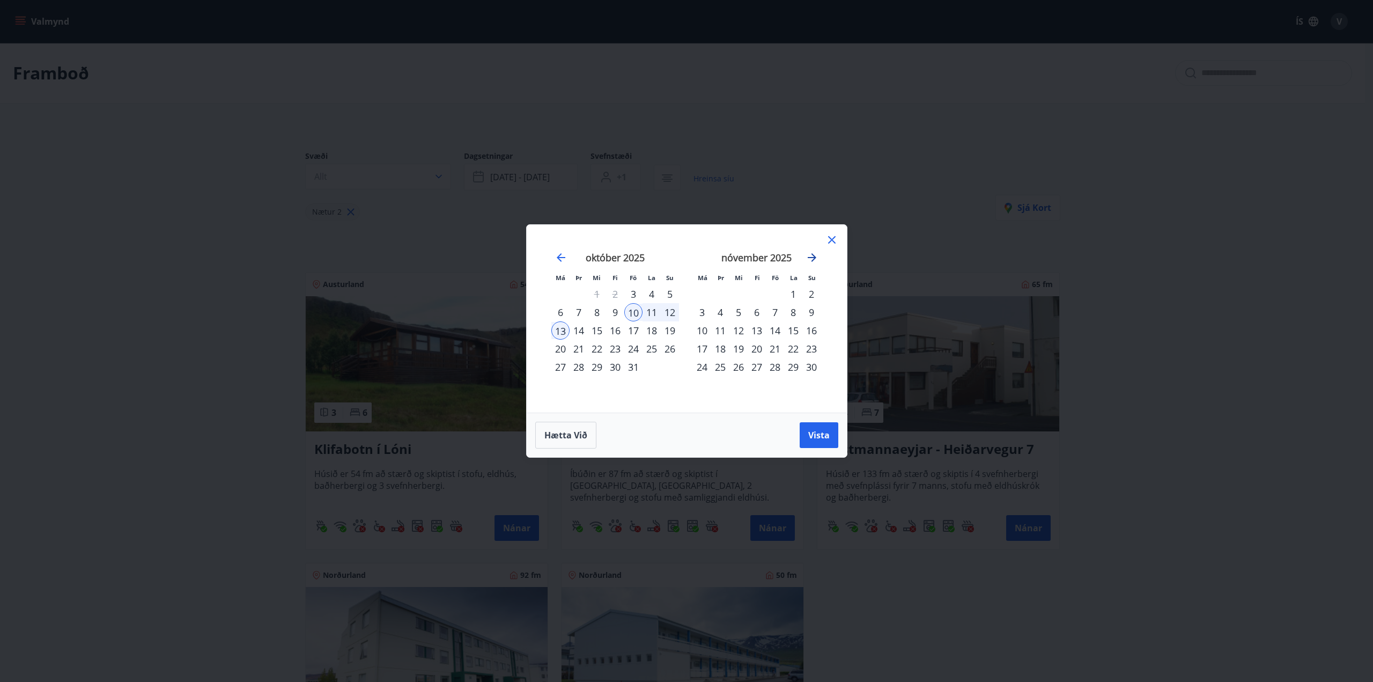
click at [811, 260] on icon "Move forward to switch to the next month." at bounding box center [811, 257] width 13 height 13
click at [816, 442] on button "Vista" at bounding box center [818, 435] width 39 height 26
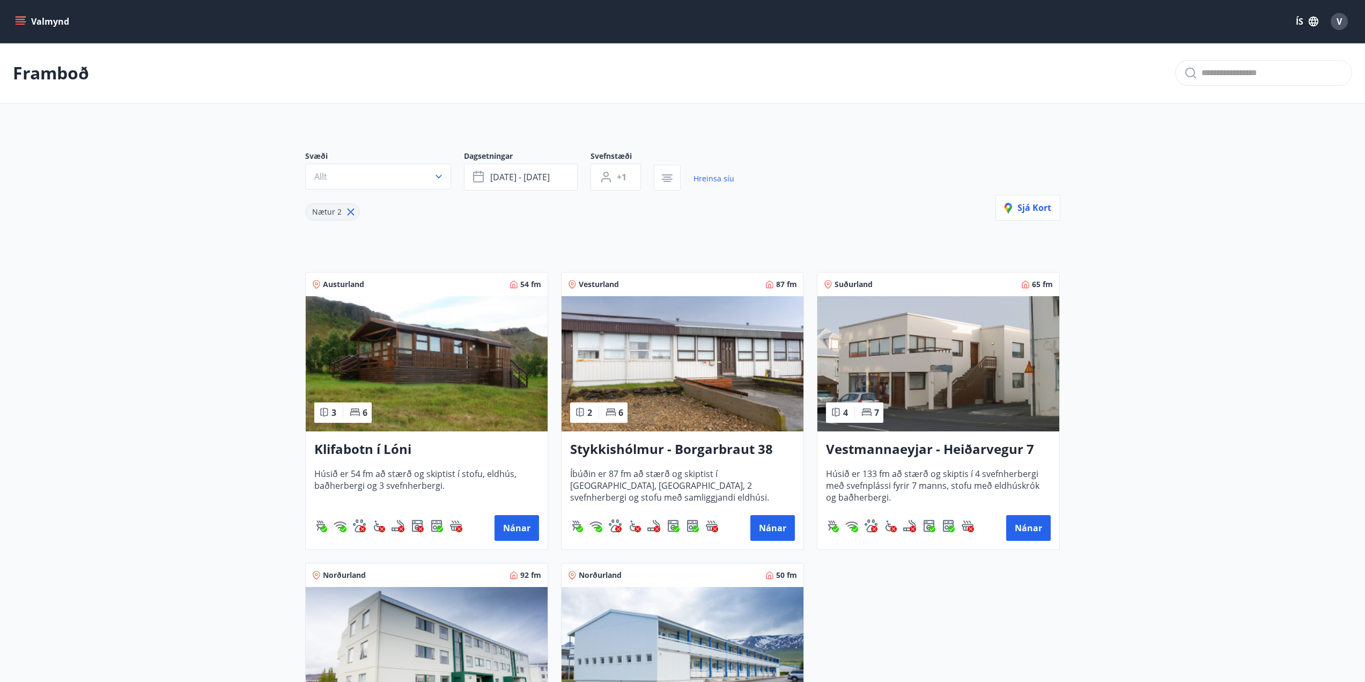
click at [368, 189] on div "Svæði Allt" at bounding box center [384, 171] width 159 height 40
click at [374, 169] on button "Allt" at bounding box center [378, 177] width 146 height 26
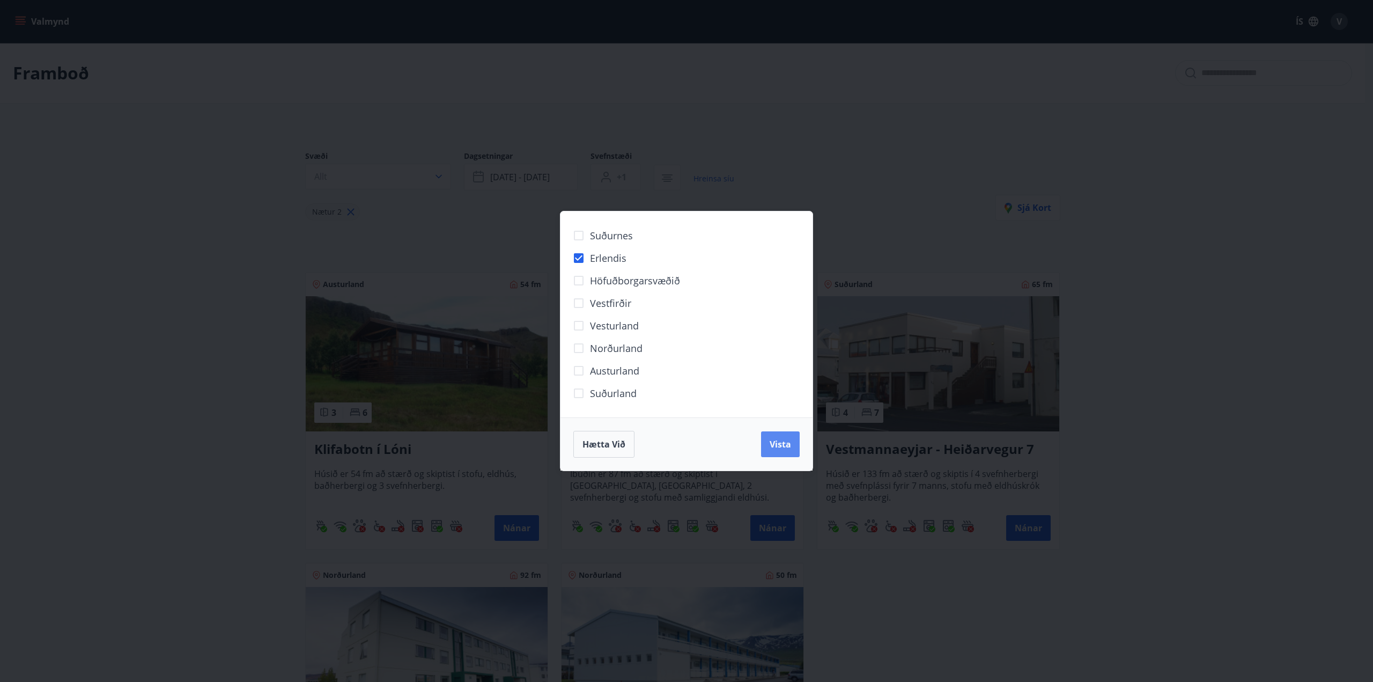
click at [781, 445] on span "Vista" at bounding box center [779, 444] width 21 height 12
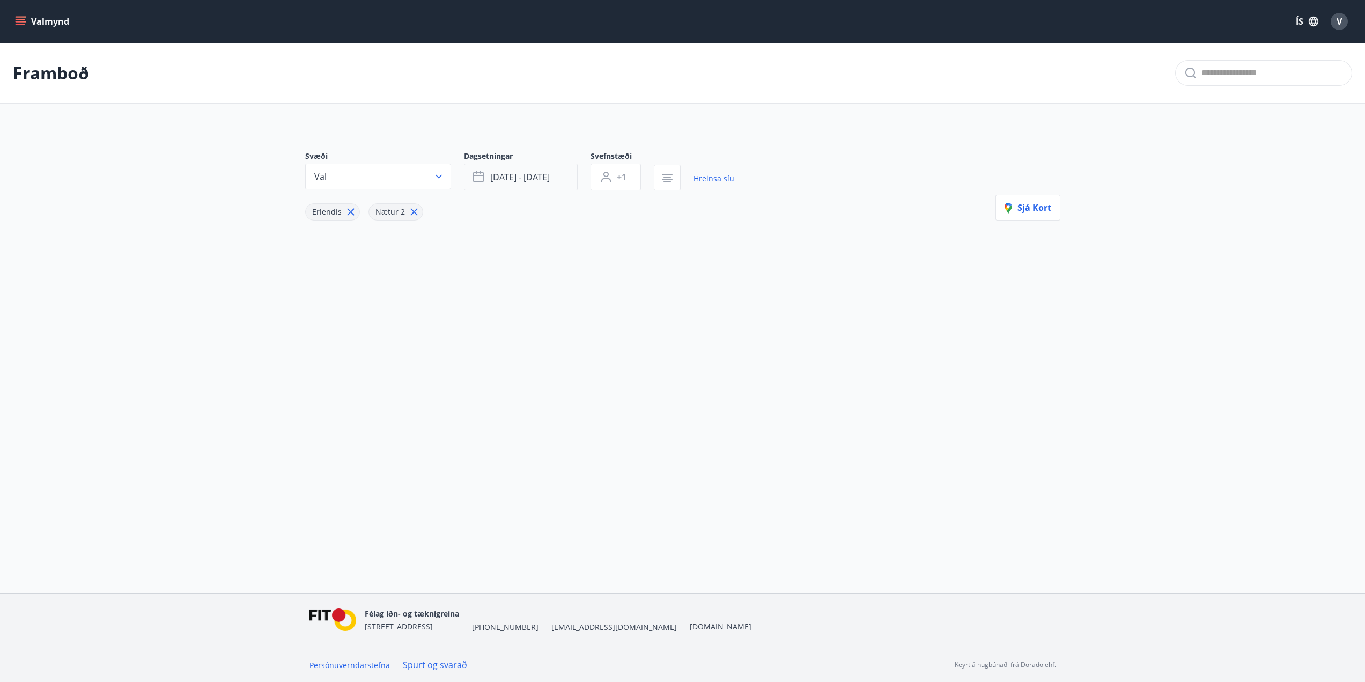
click at [545, 178] on span "[DATE] - [DATE]" at bounding box center [520, 177] width 60 height 12
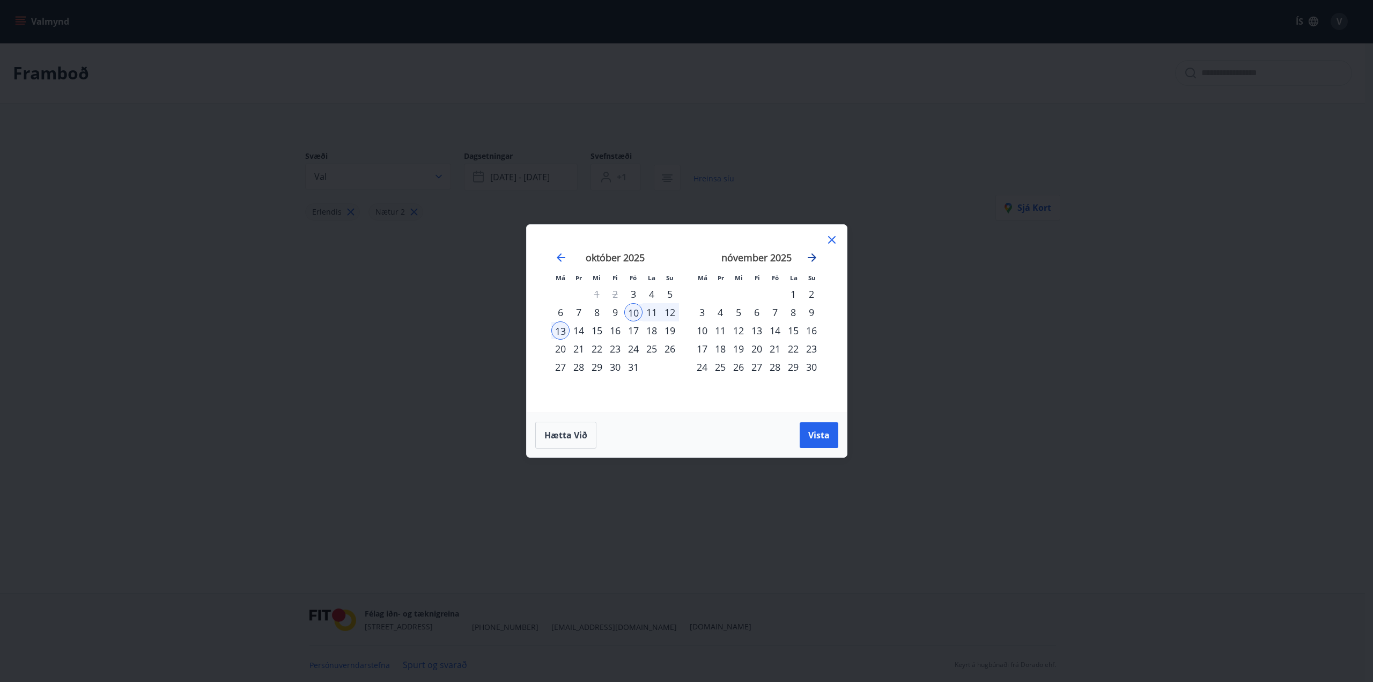
click at [808, 258] on icon "Move forward to switch to the next month." at bounding box center [811, 257] width 13 height 13
click at [557, 256] on icon "Move backward to switch to the previous month." at bounding box center [560, 257] width 13 height 13
click at [754, 332] on div "13" at bounding box center [756, 330] width 18 height 18
click at [812, 331] on div "16" at bounding box center [811, 330] width 18 height 18
click at [819, 427] on button "Vista" at bounding box center [818, 435] width 39 height 26
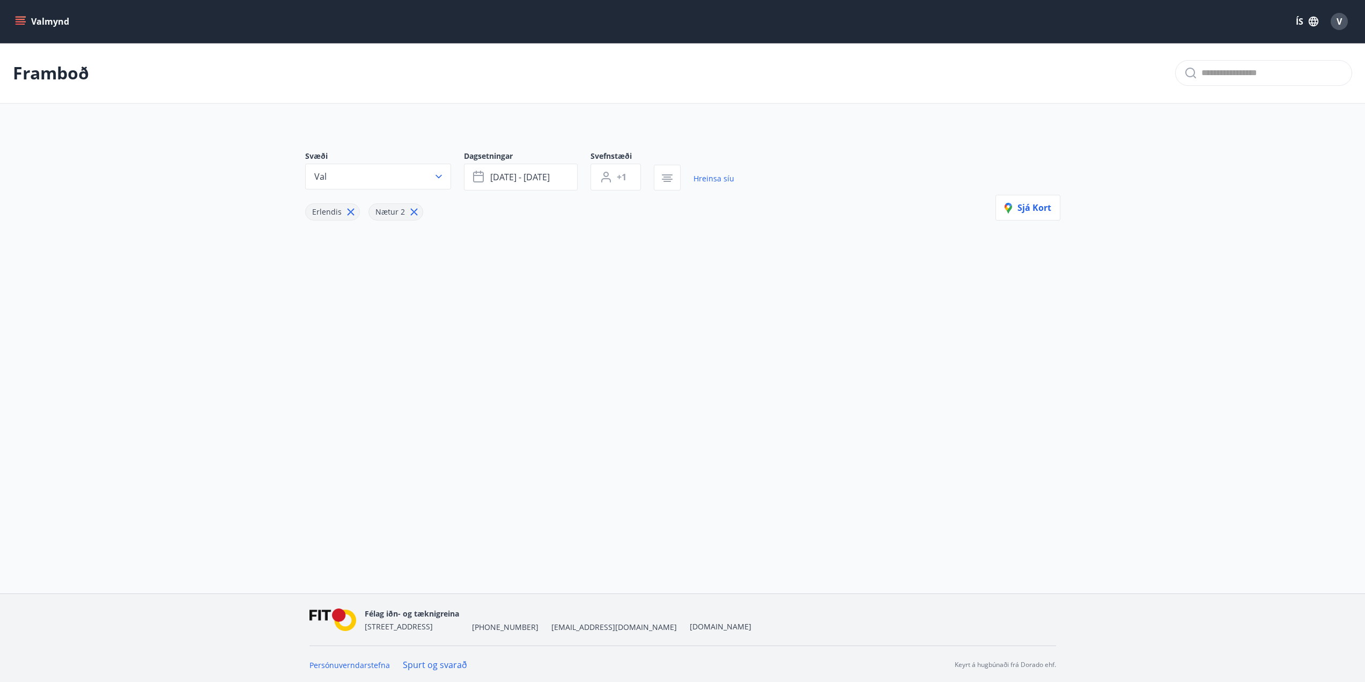
click at [413, 208] on icon at bounding box center [414, 212] width 12 height 12
type input "*"
click at [669, 172] on icon "button" at bounding box center [667, 178] width 13 height 13
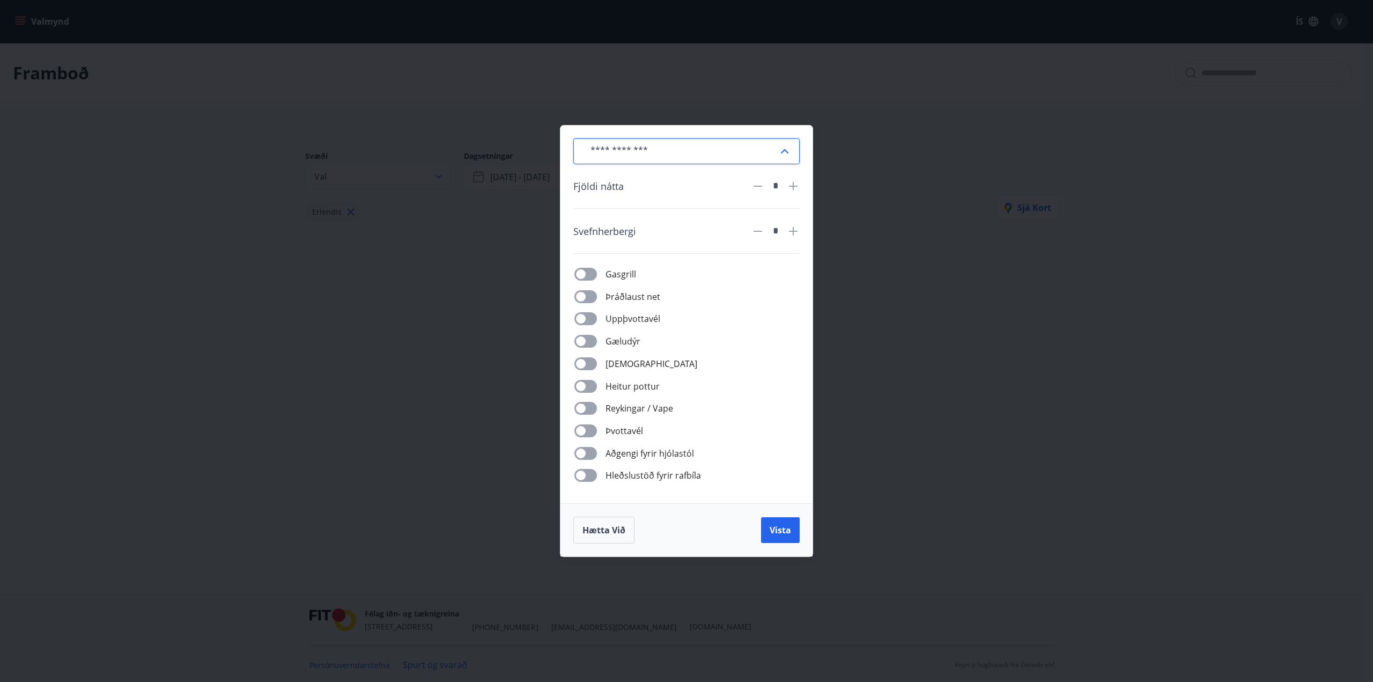
click at [759, 146] on input "text" at bounding box center [680, 151] width 196 height 26
click at [632, 168] on li "[PERSON_NAME] tegundir" at bounding box center [686, 174] width 225 height 18
type input "**********"
click at [614, 526] on span "Hætta við" at bounding box center [603, 530] width 43 height 12
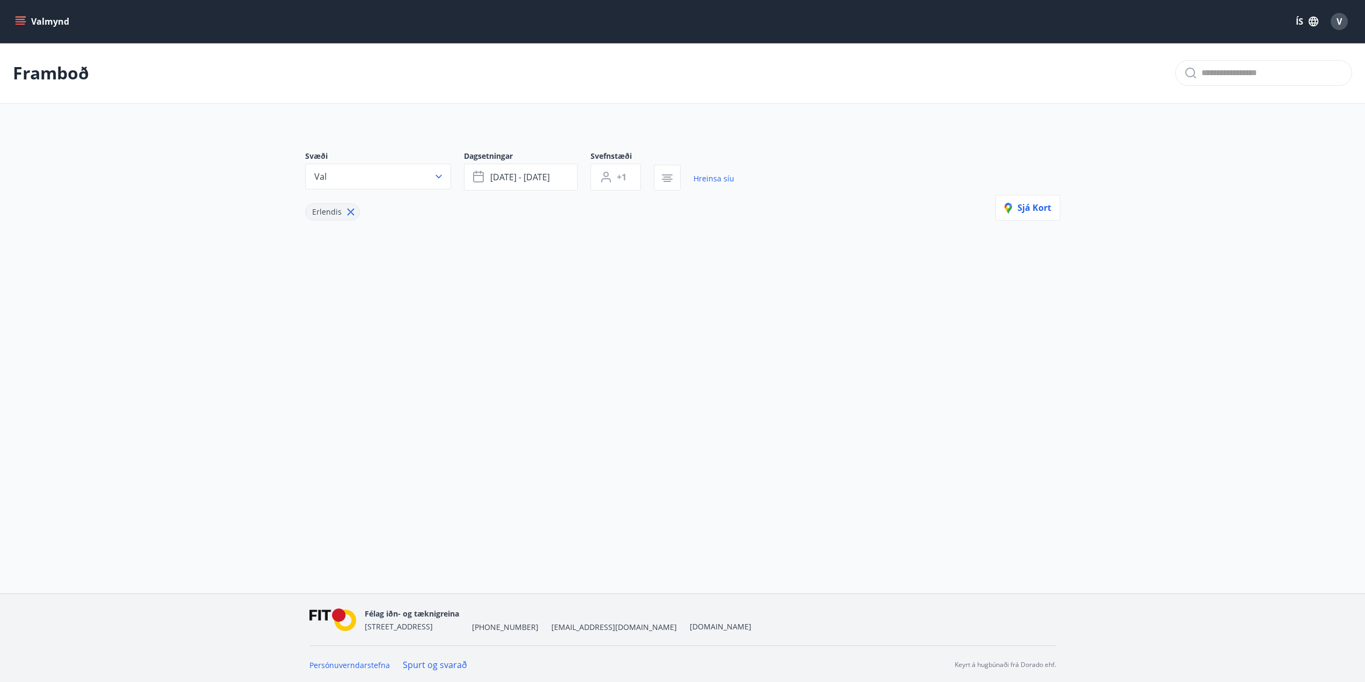
type input "*"
